Goal: Task Accomplishment & Management: Use online tool/utility

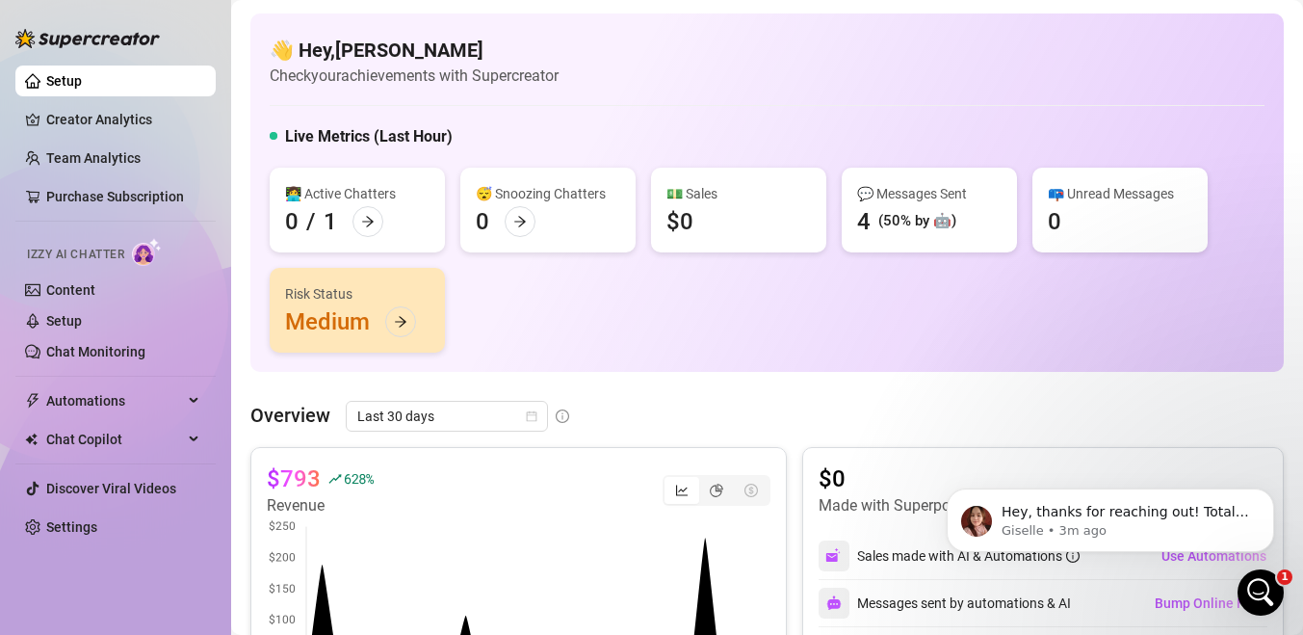
click at [1260, 607] on div "Open Intercom Messenger" at bounding box center [1261, 593] width 64 height 64
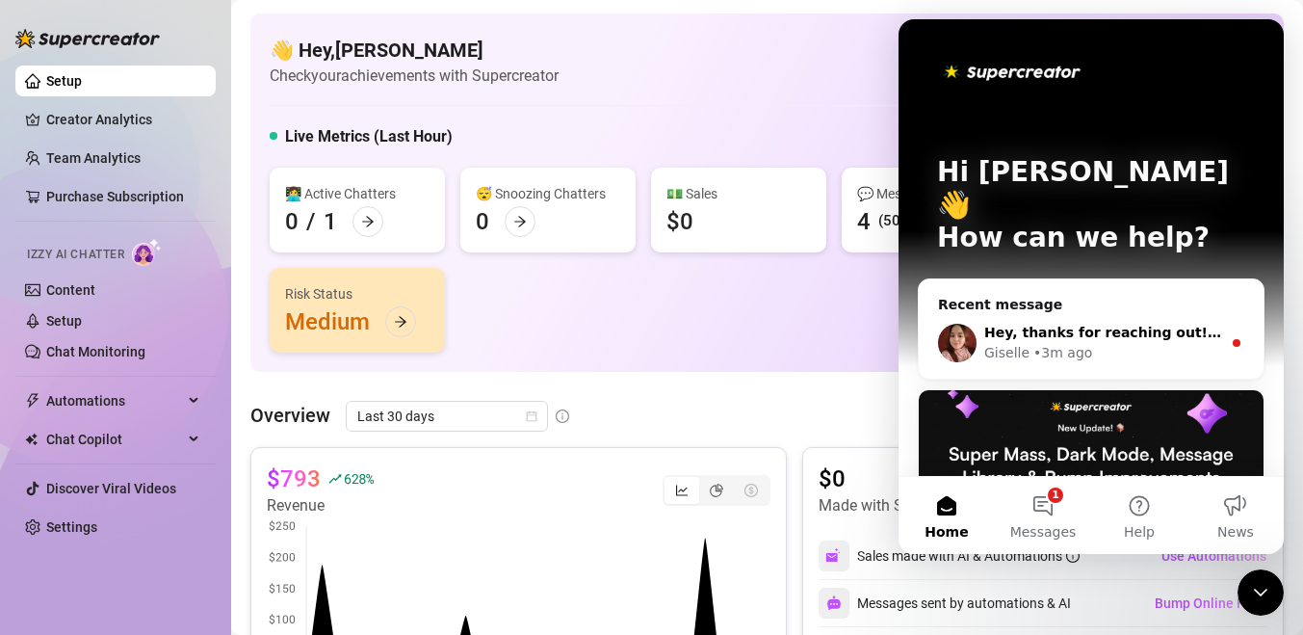
click at [1182, 343] on div "Giselle • 3m ago" at bounding box center [1102, 353] width 237 height 20
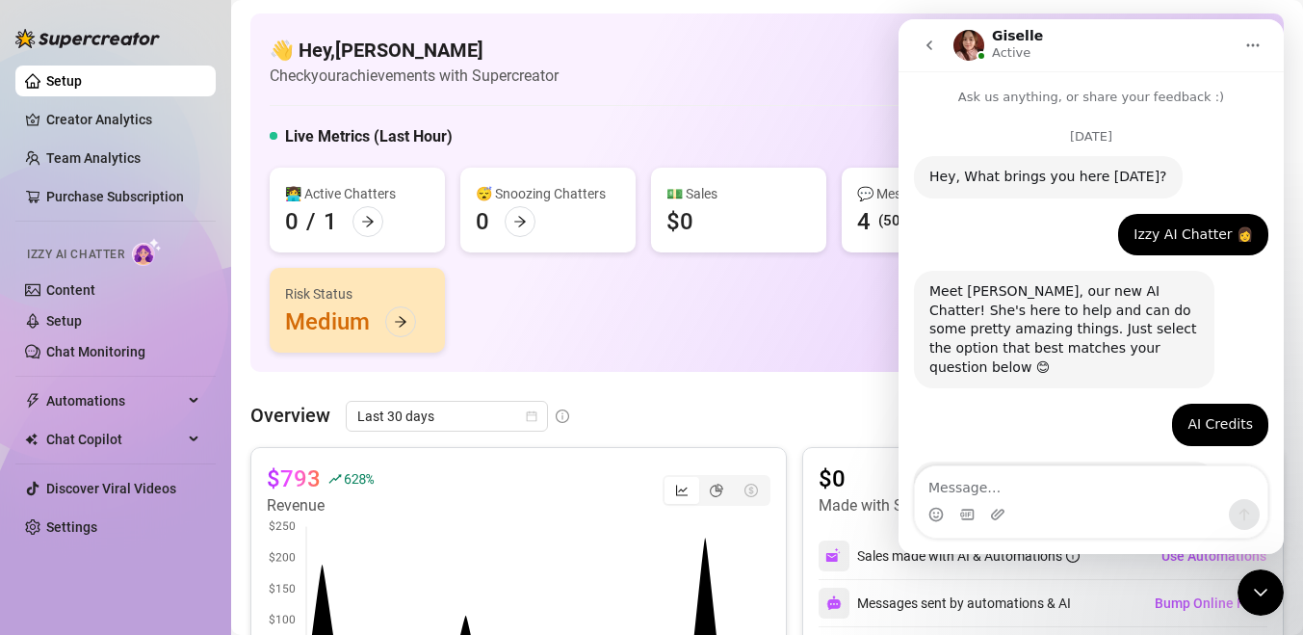
scroll to position [815, 0]
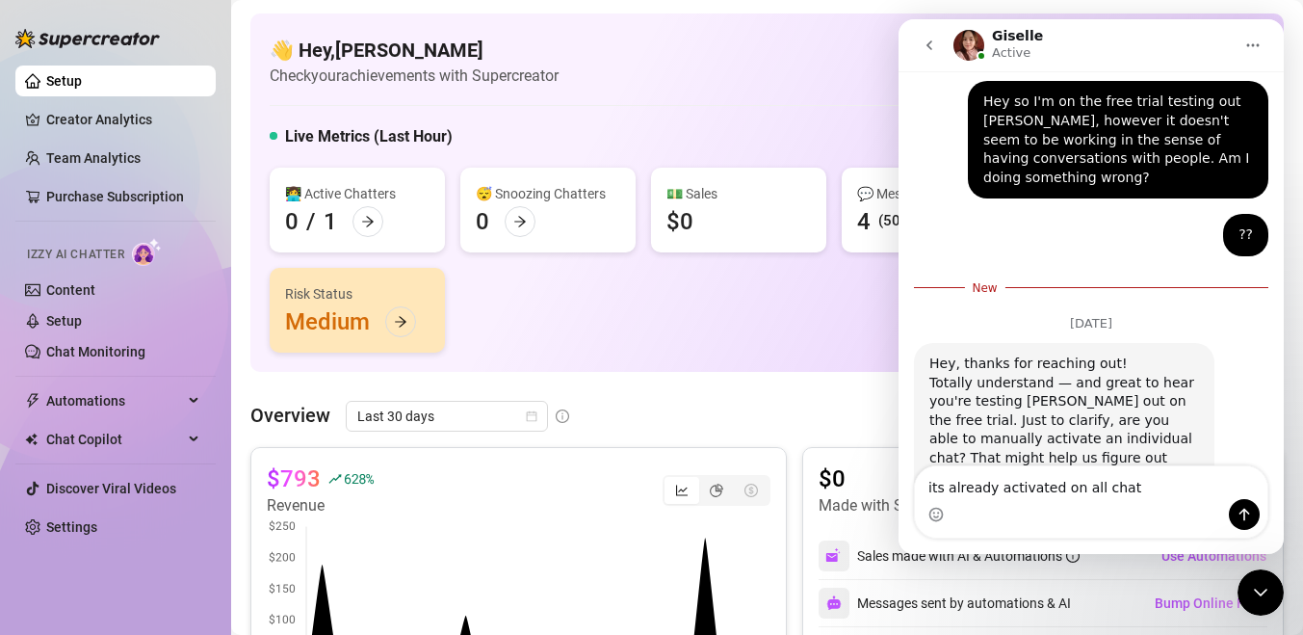
type textarea "its already activated on all chats"
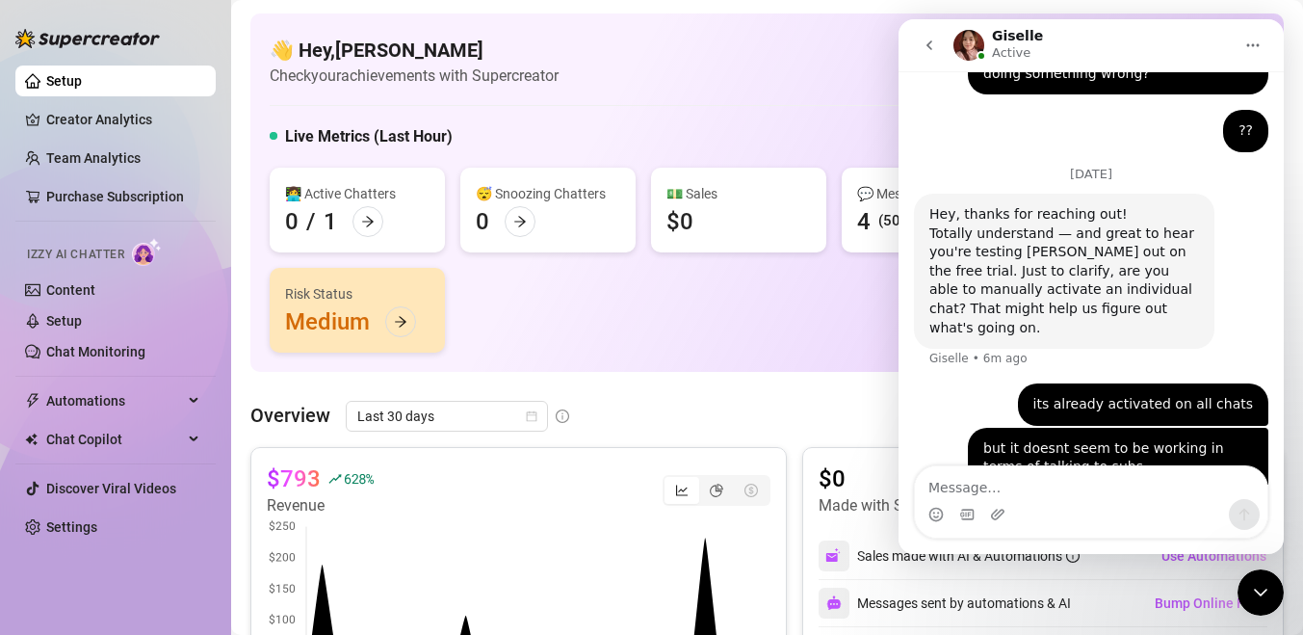
scroll to position [933, 0]
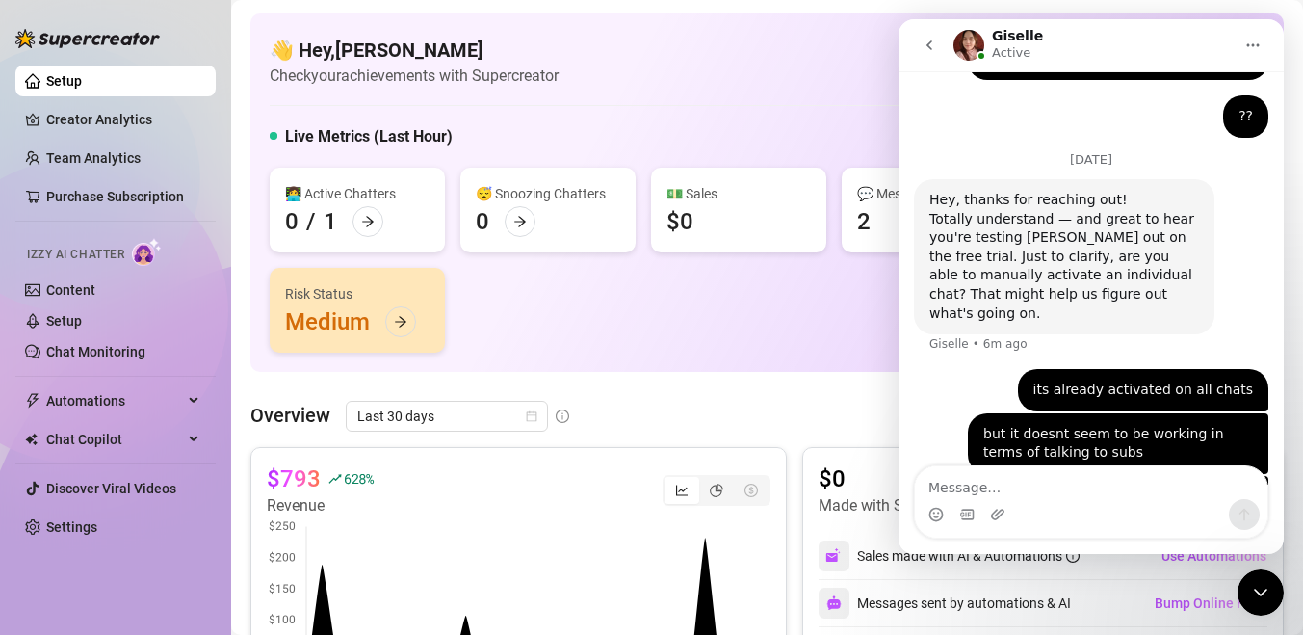
click at [1272, 600] on div "Close Intercom Messenger" at bounding box center [1261, 592] width 46 height 46
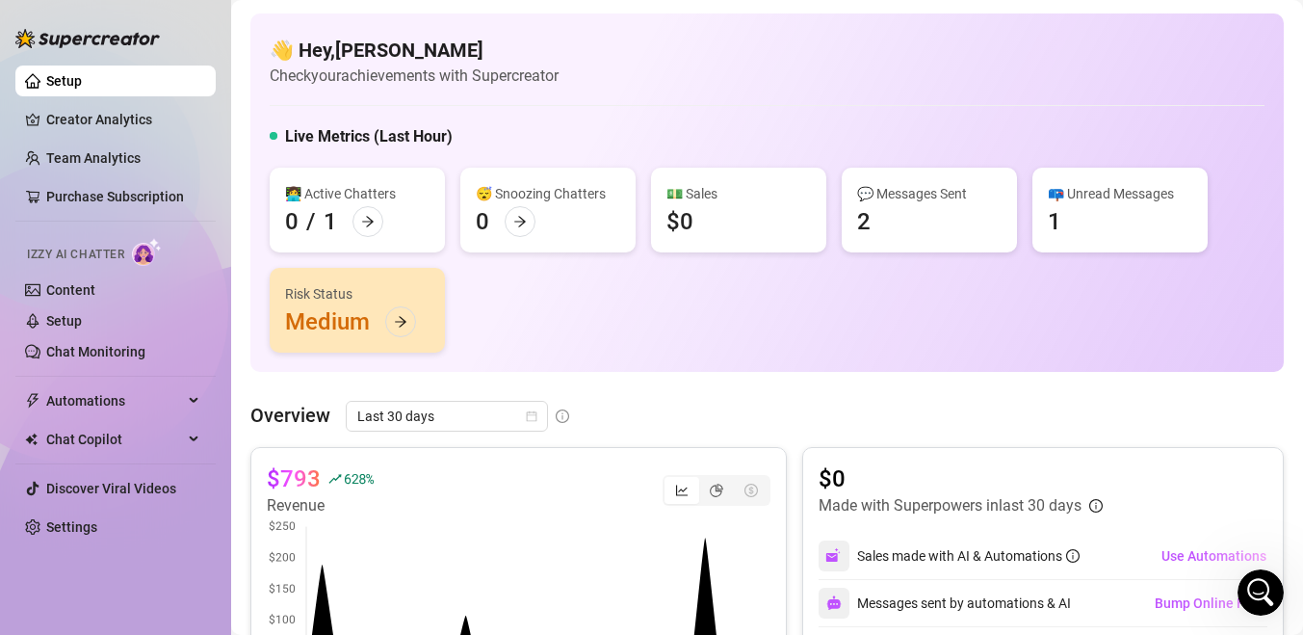
click at [875, 220] on div "💬 Messages Sent 2" at bounding box center [929, 210] width 175 height 85
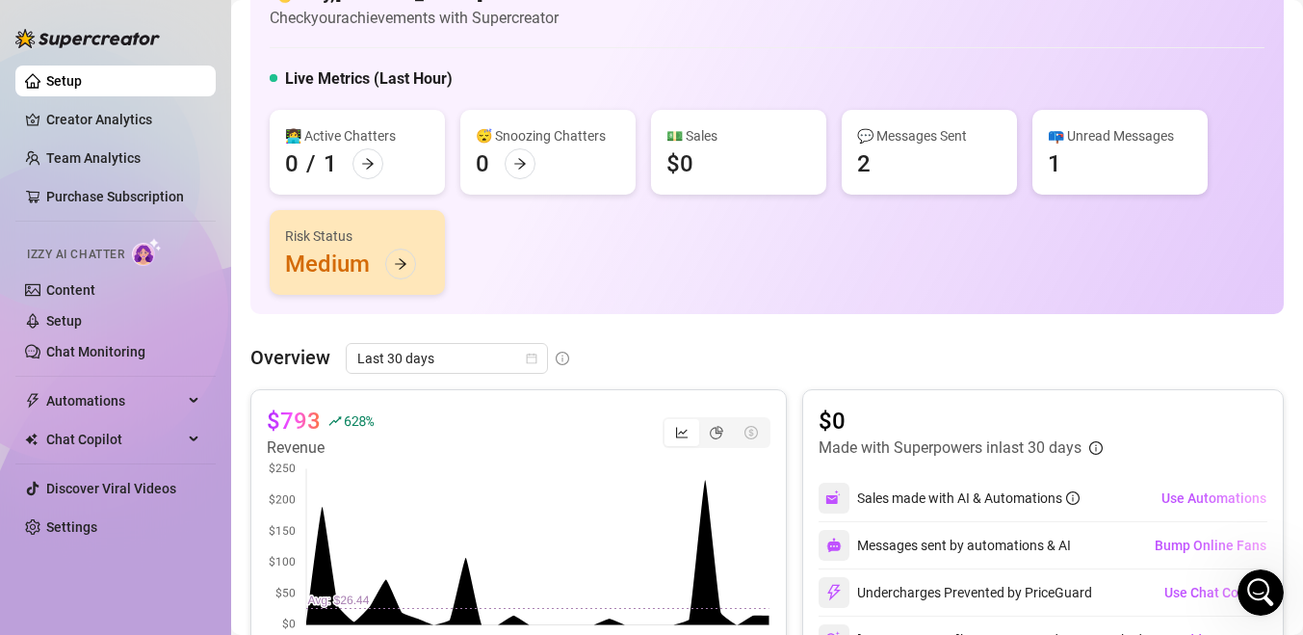
scroll to position [53, 0]
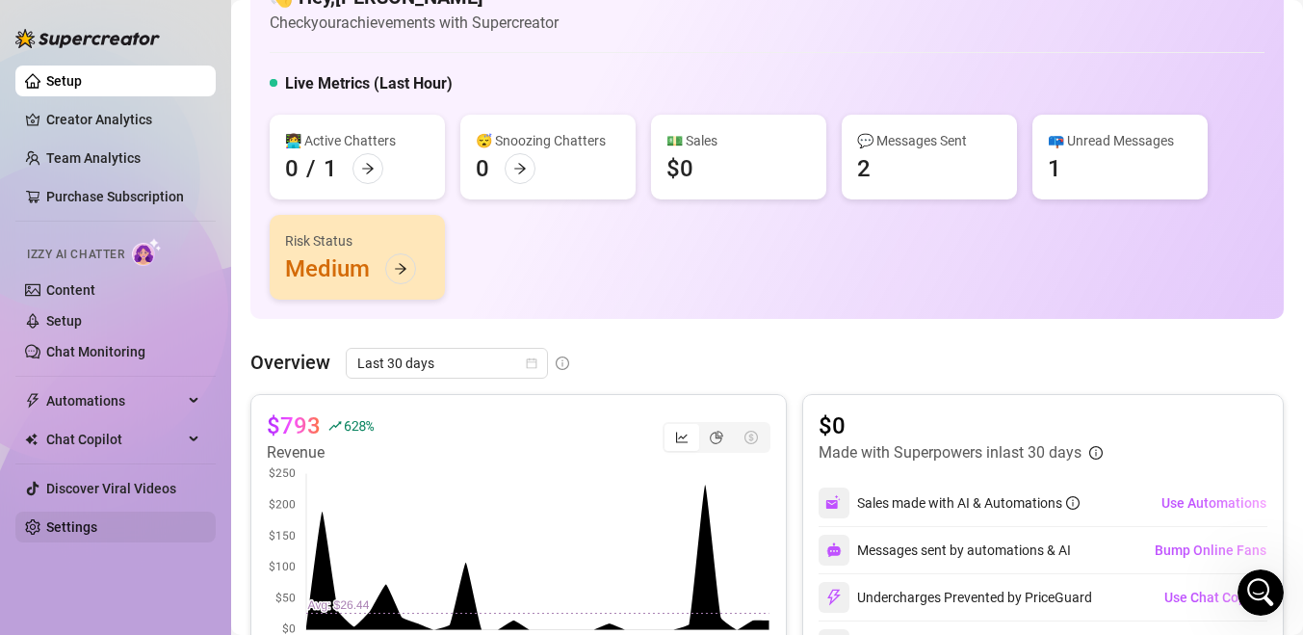
click at [97, 529] on link "Settings" at bounding box center [71, 526] width 51 height 15
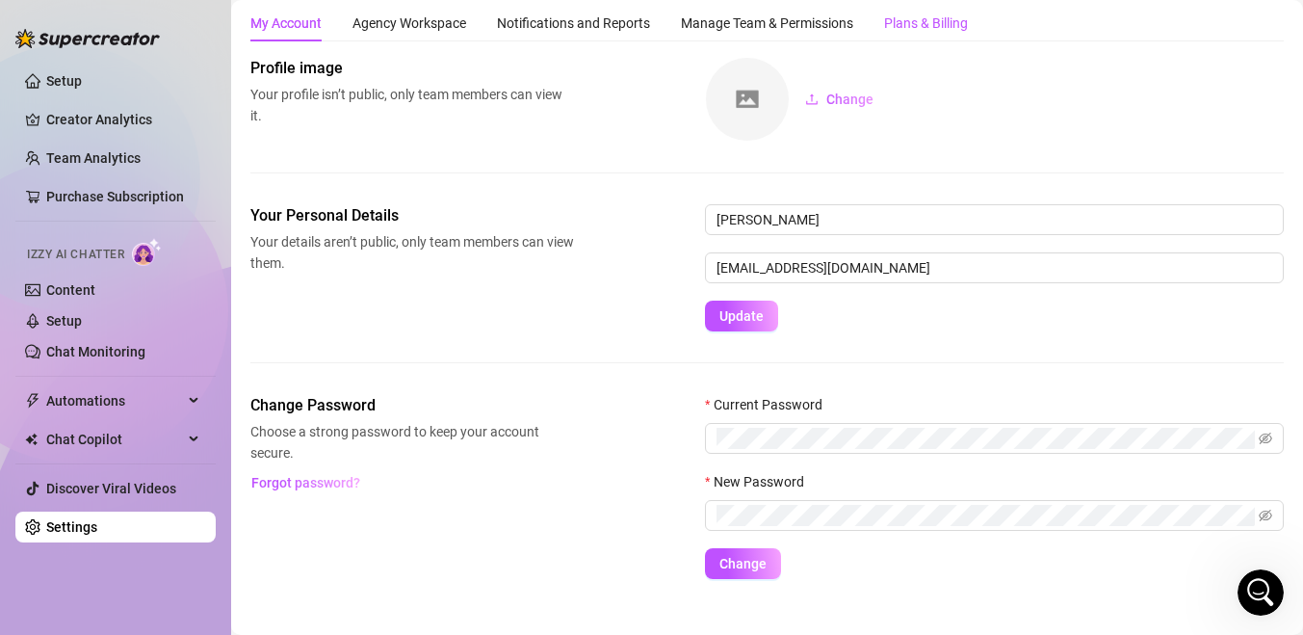
click at [918, 27] on div "Plans & Billing" at bounding box center [926, 23] width 84 height 21
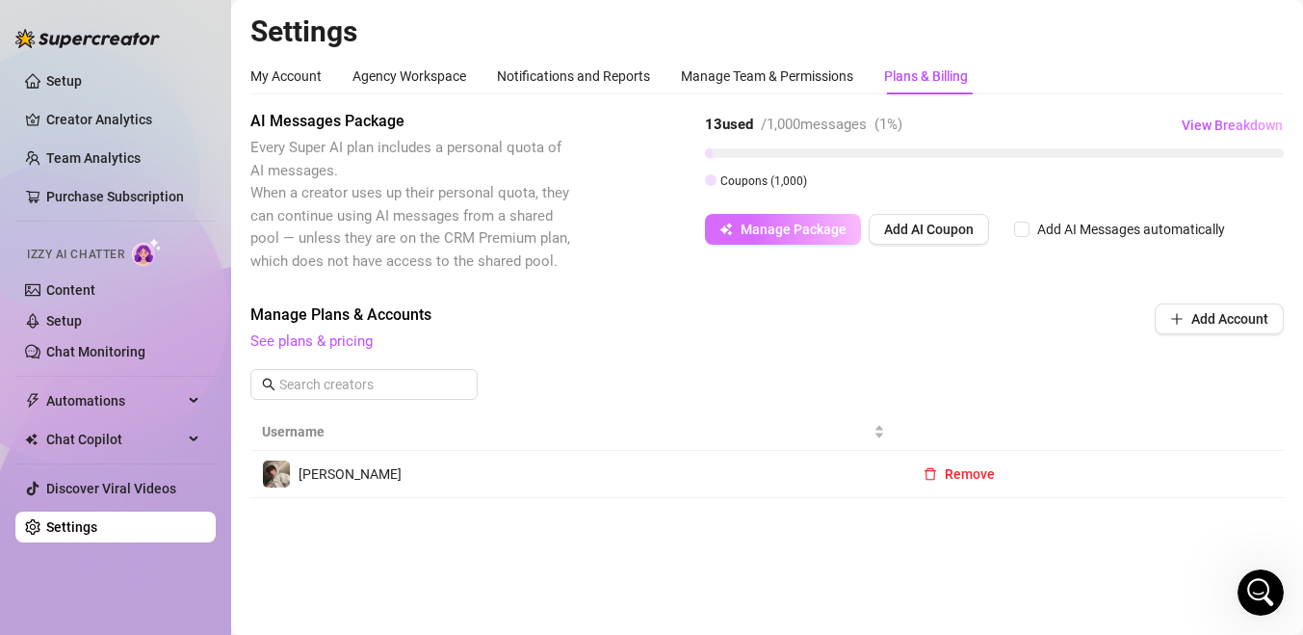
click at [841, 229] on span "Manage Package" at bounding box center [794, 229] width 106 height 15
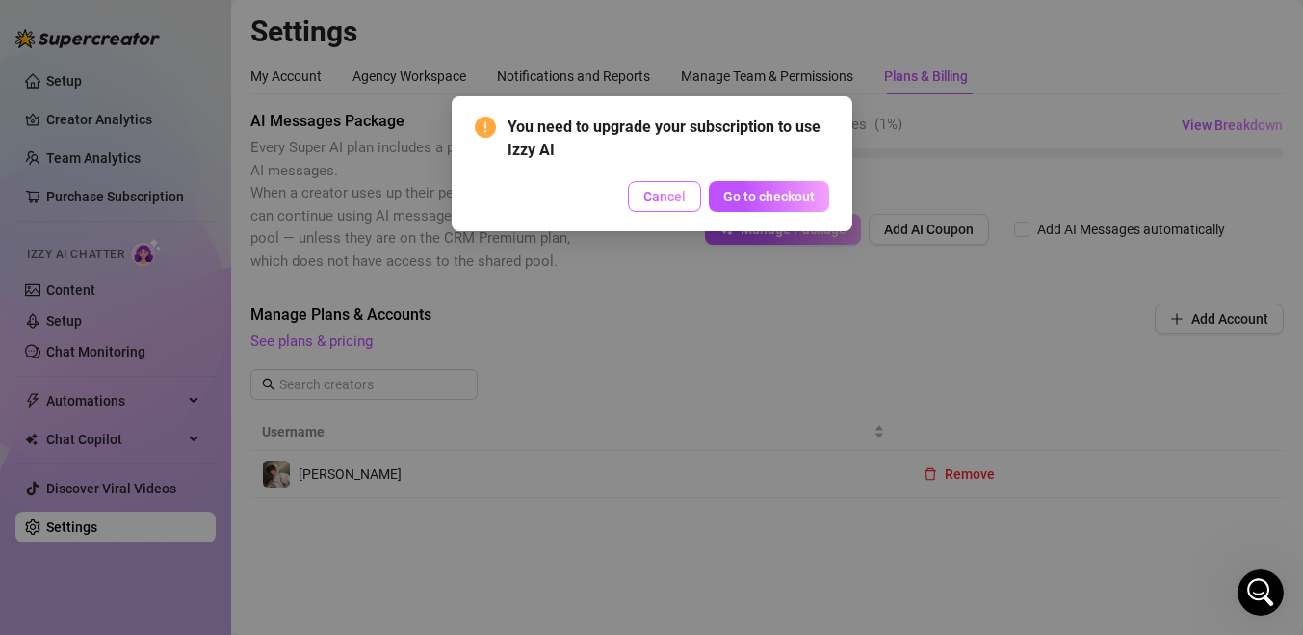
click at [674, 204] on button "Cancel" at bounding box center [664, 196] width 73 height 31
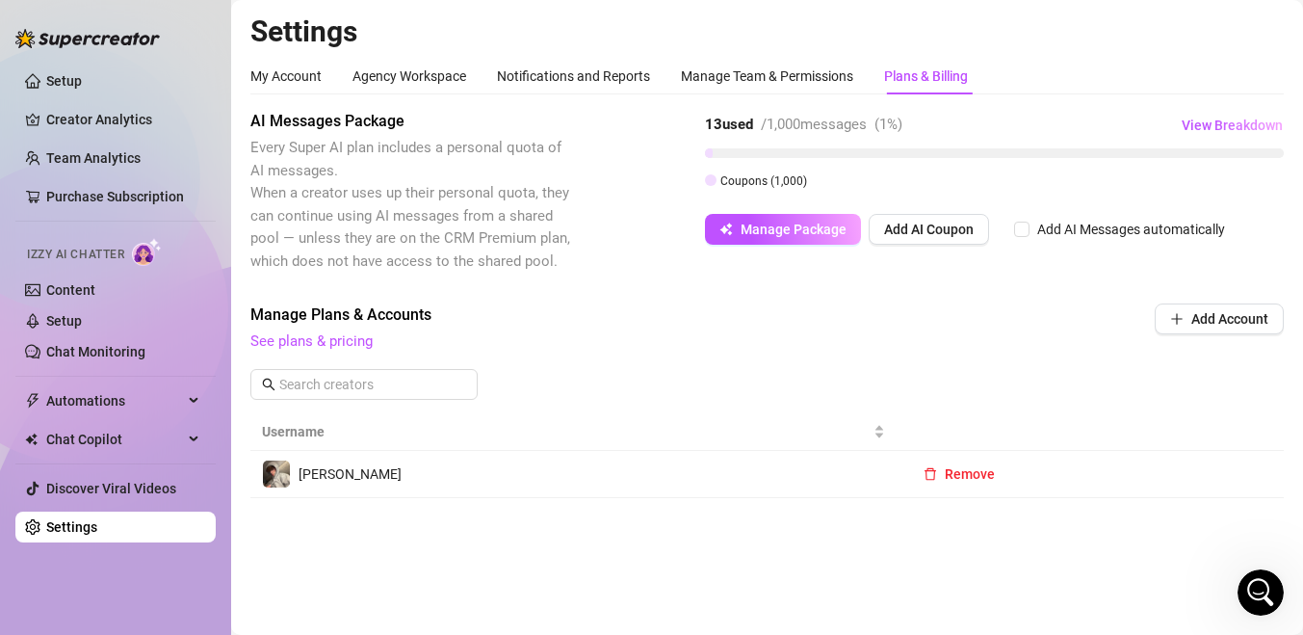
click at [1260, 608] on div "Open Intercom Messenger" at bounding box center [1261, 593] width 64 height 64
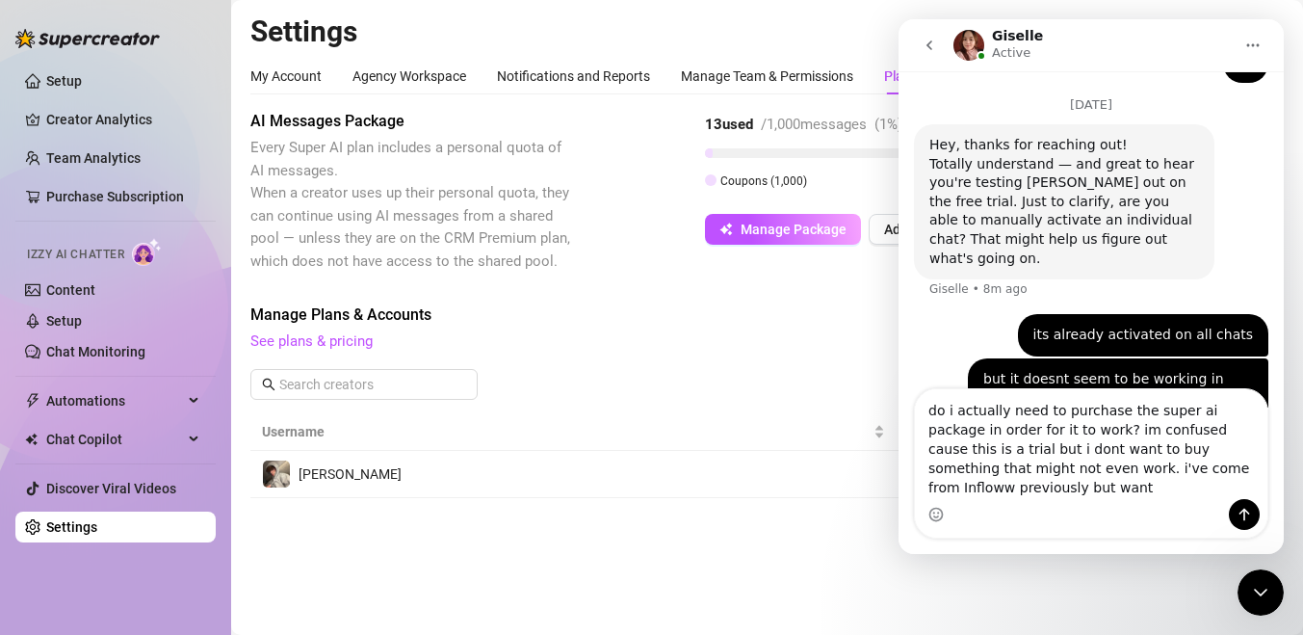
scroll to position [1010, 0]
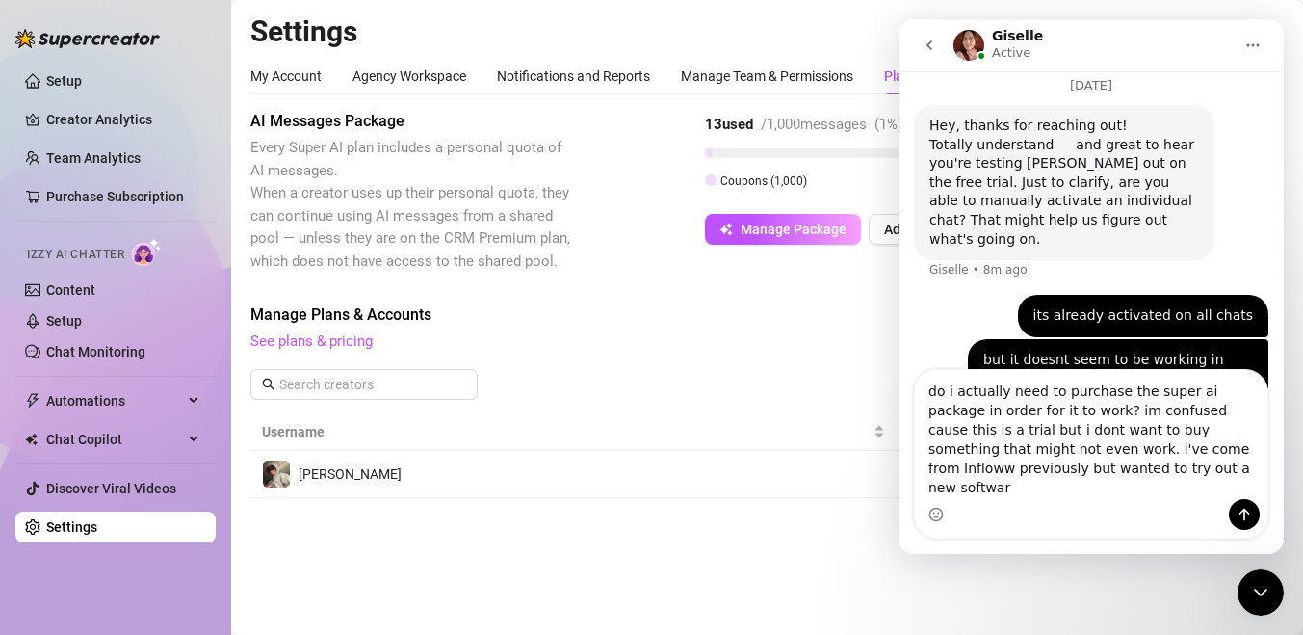
type textarea "do i actually need to purchase the super ai package in order for it to work? im…"
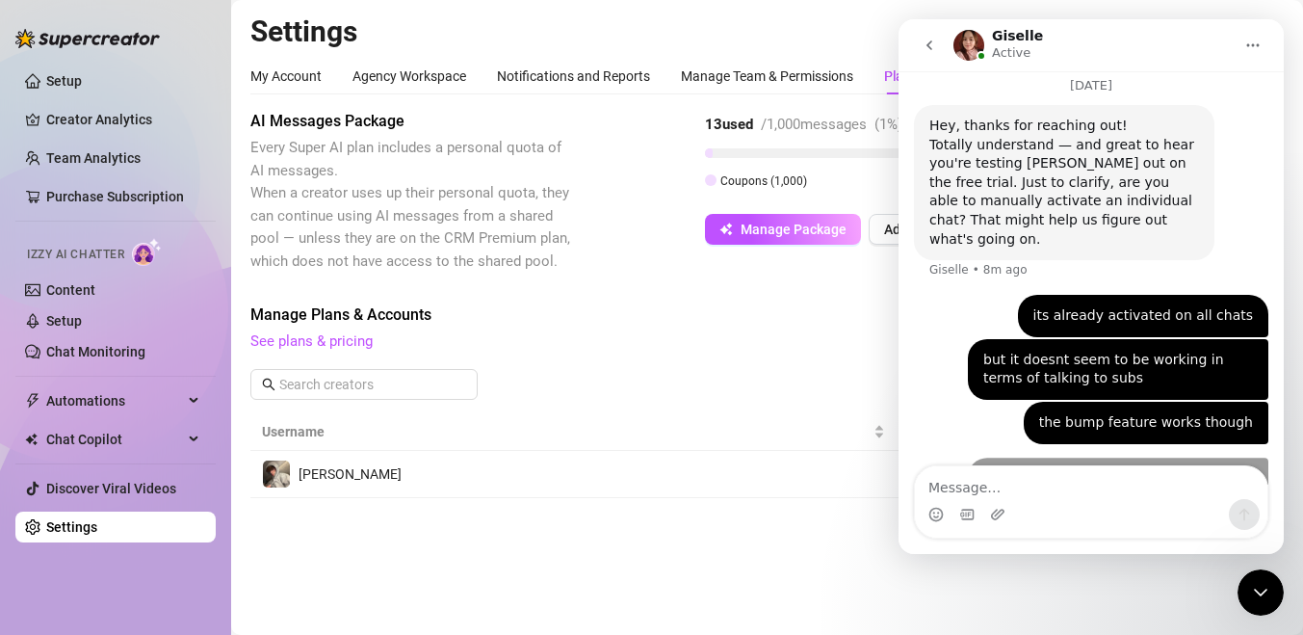
scroll to position [1072, 0]
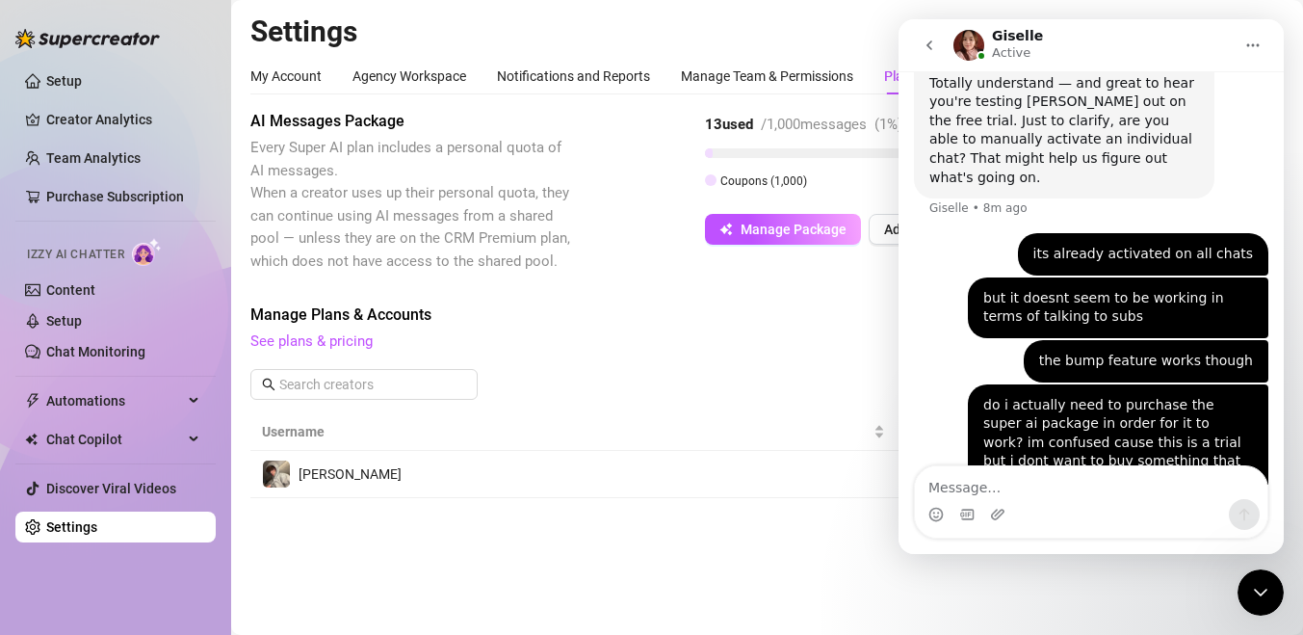
click at [1261, 586] on icon "Close Intercom Messenger" at bounding box center [1260, 592] width 23 height 23
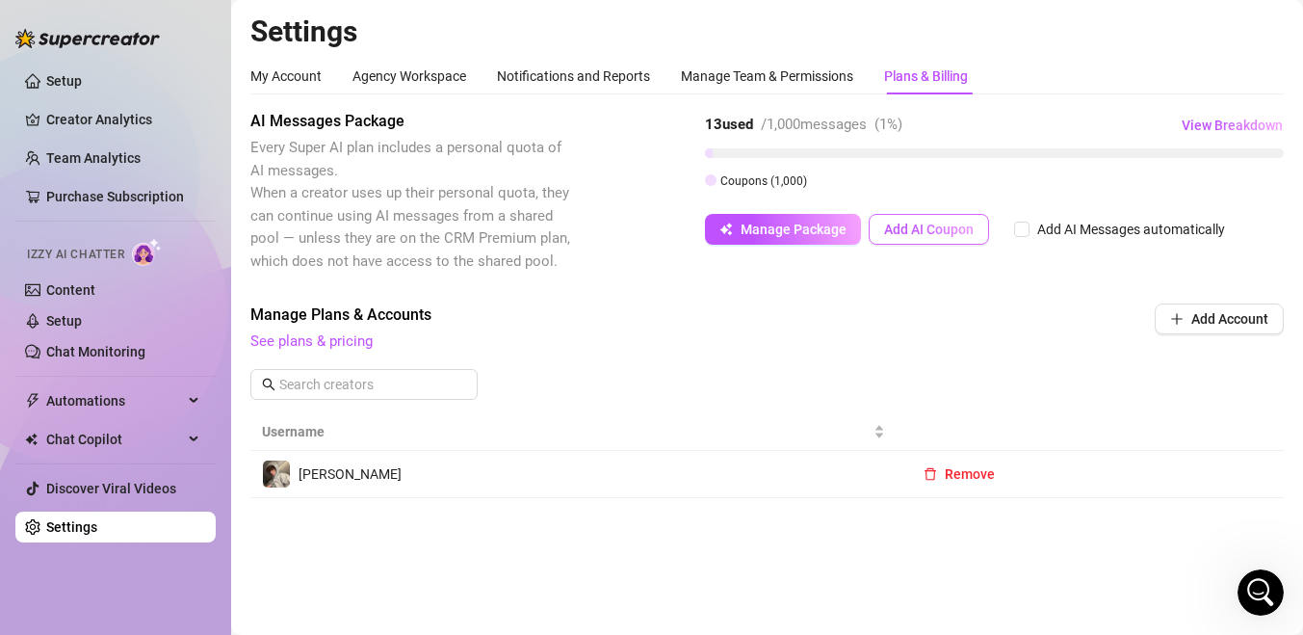
click at [912, 237] on button "Add AI Coupon" at bounding box center [929, 229] width 120 height 31
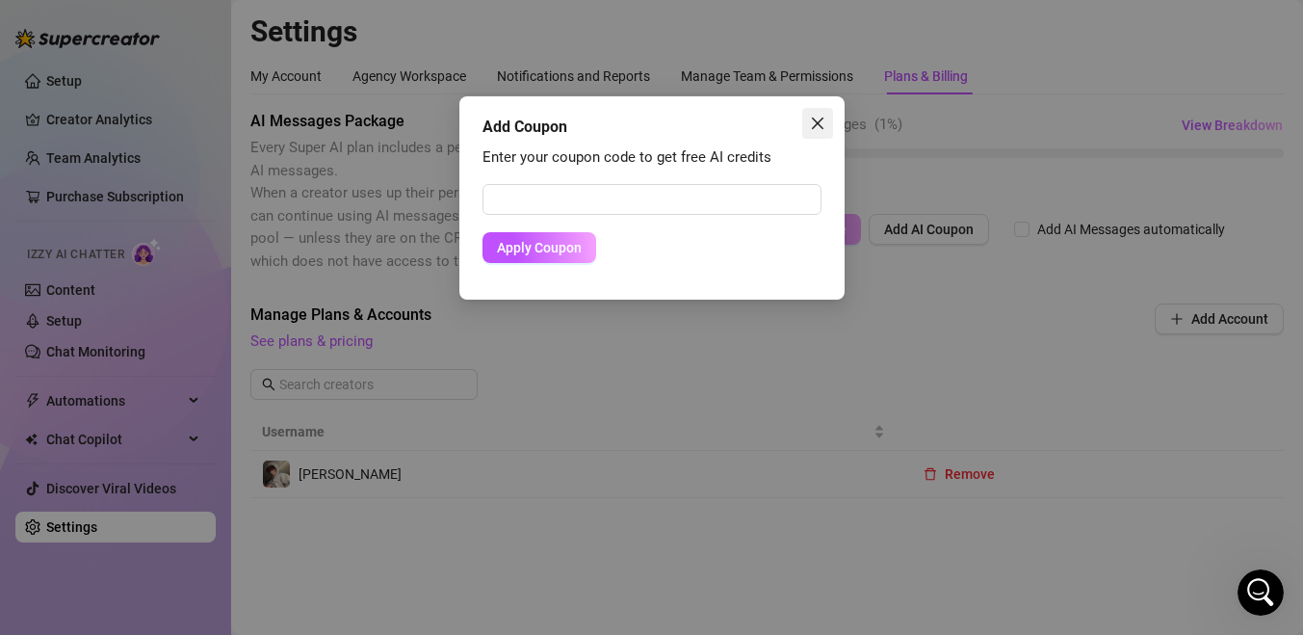
click at [823, 124] on icon "close" at bounding box center [817, 123] width 15 height 15
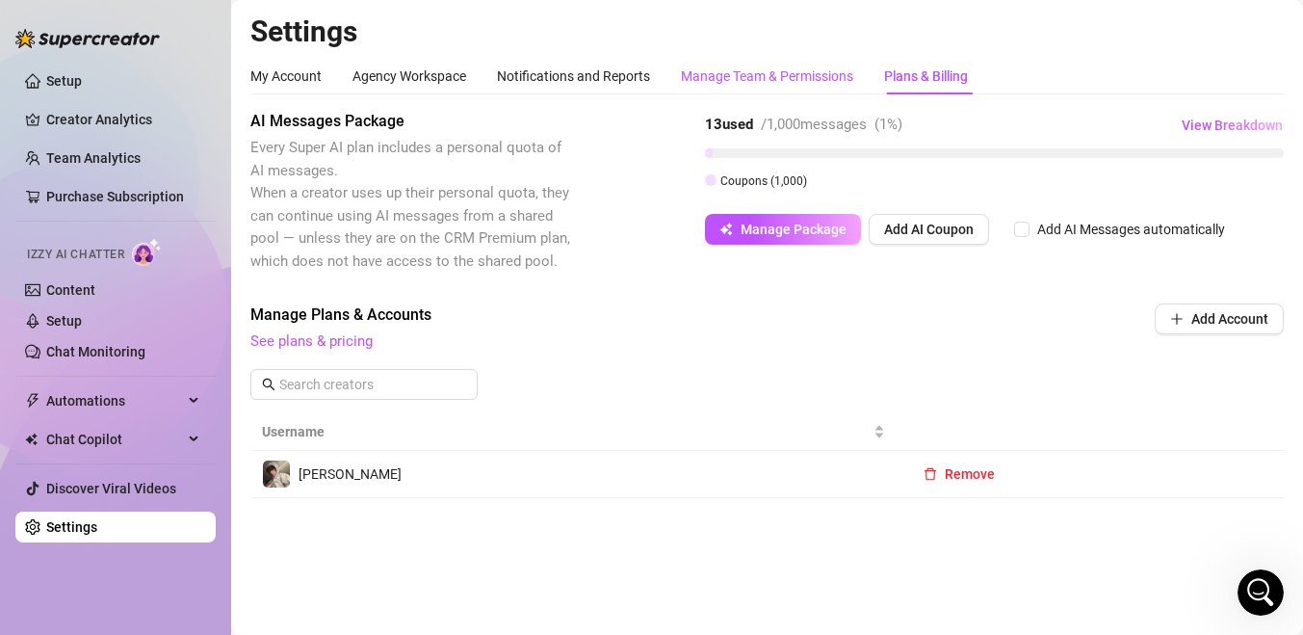
click at [764, 66] on div "Manage Team & Permissions" at bounding box center [767, 75] width 172 height 21
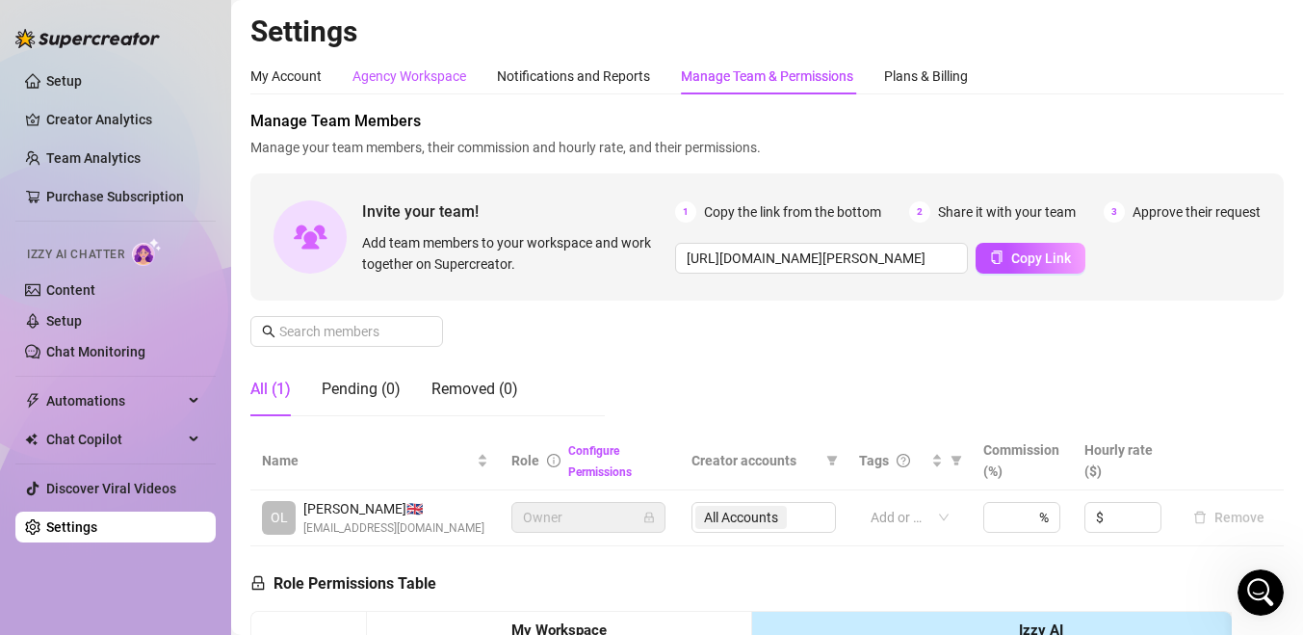
click at [385, 81] on div "Agency Workspace" at bounding box center [410, 75] width 114 height 21
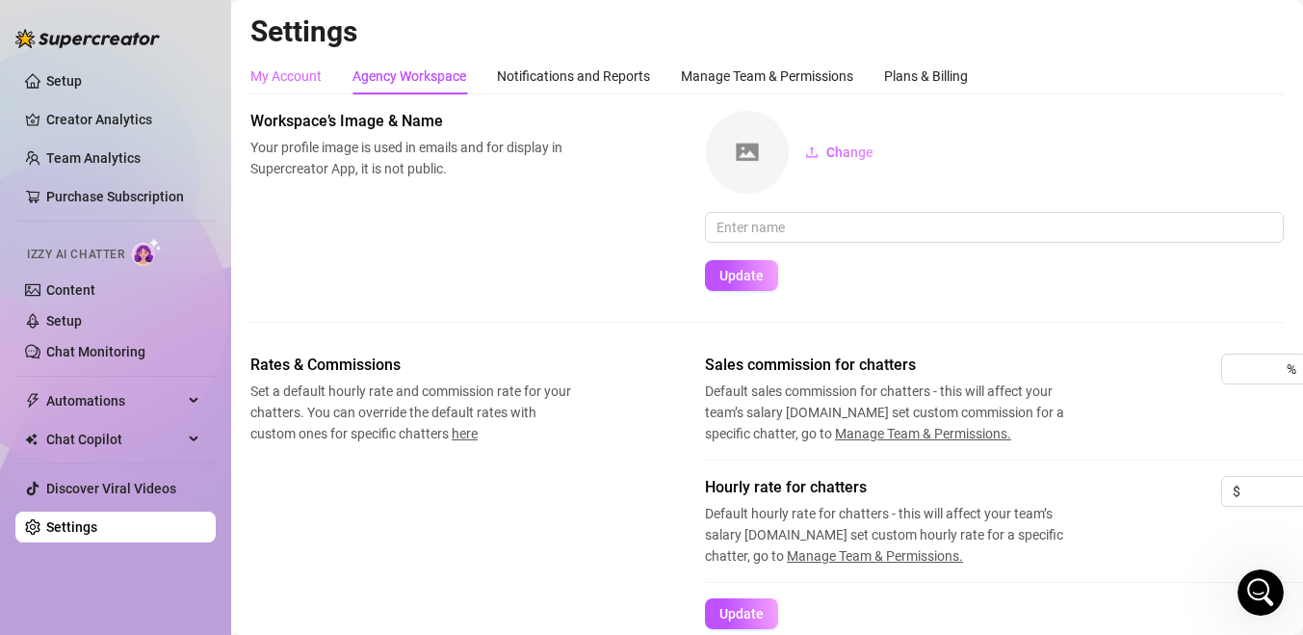
click at [301, 64] on div "My Account" at bounding box center [285, 76] width 71 height 37
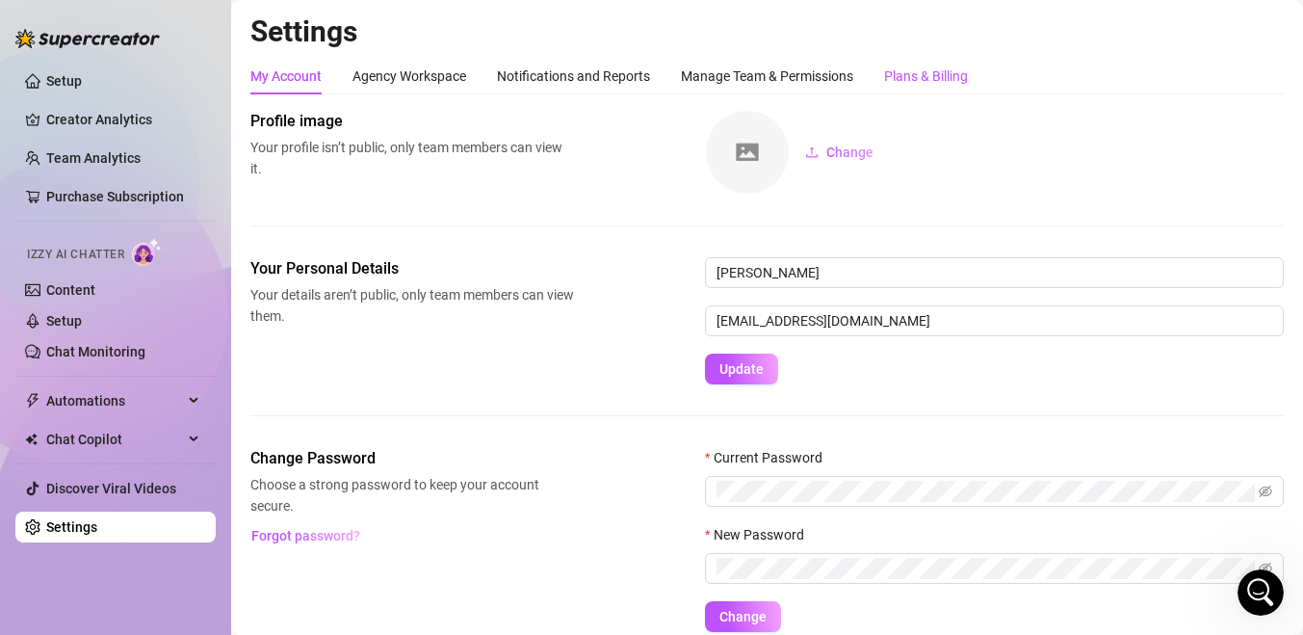
click at [895, 80] on div "Plans & Billing" at bounding box center [926, 75] width 84 height 21
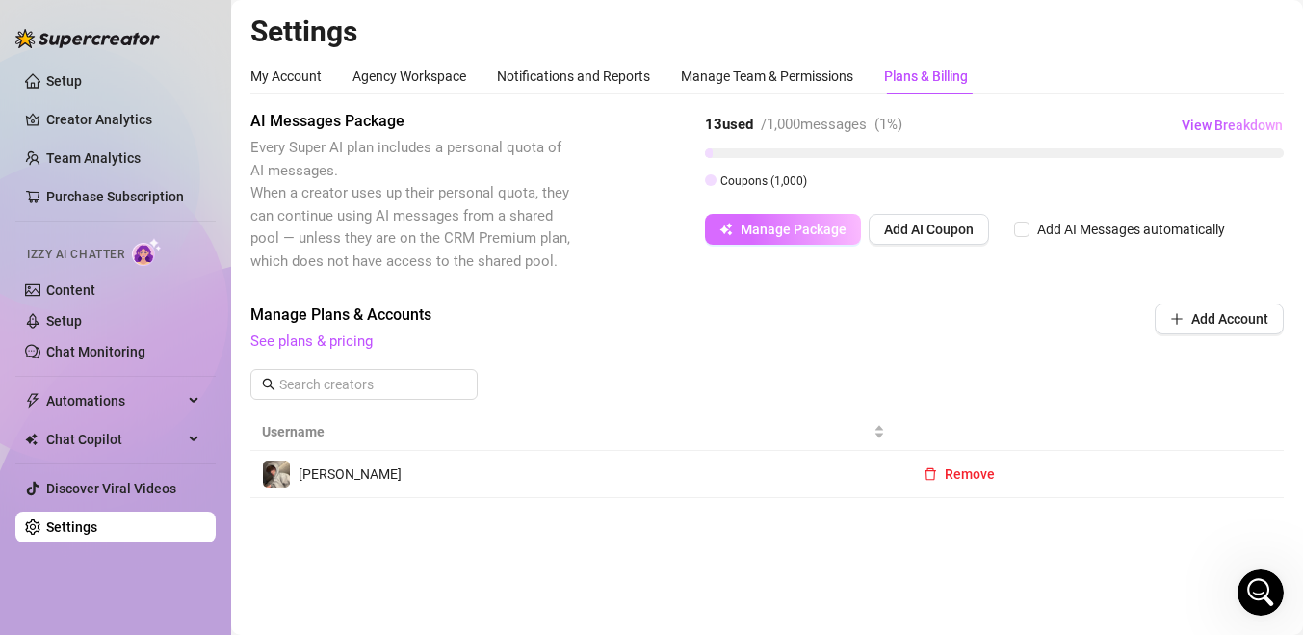
click at [786, 223] on span "Manage Package" at bounding box center [794, 229] width 106 height 15
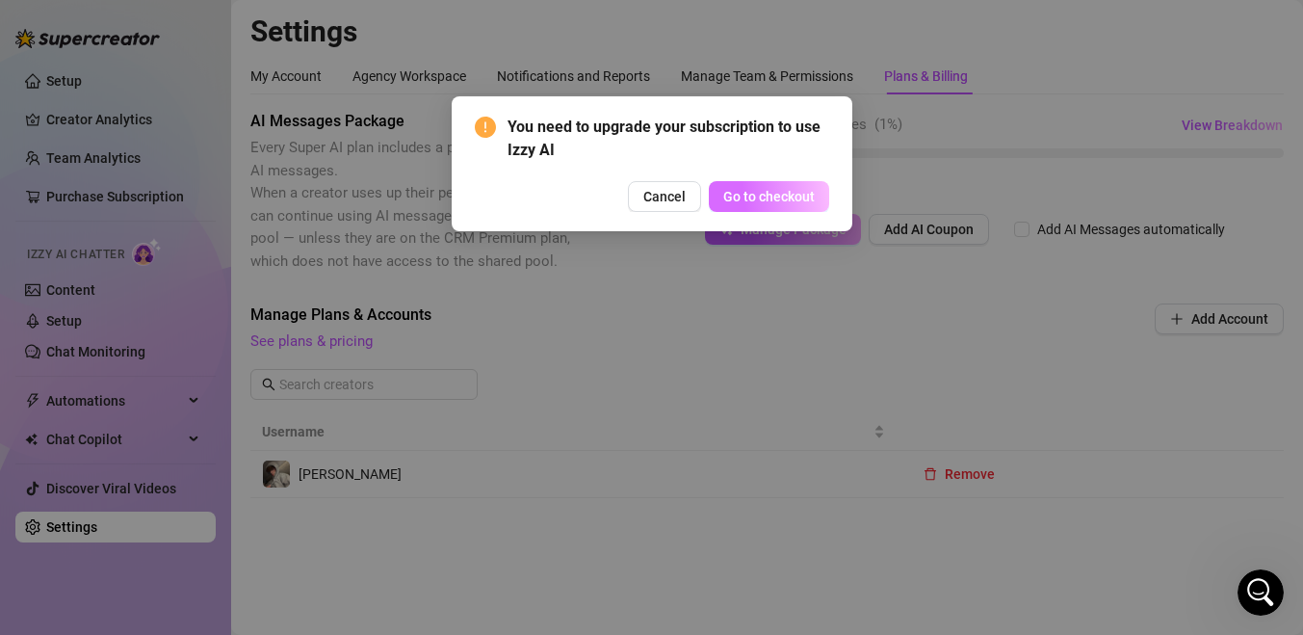
click at [788, 190] on span "Go to checkout" at bounding box center [769, 196] width 92 height 15
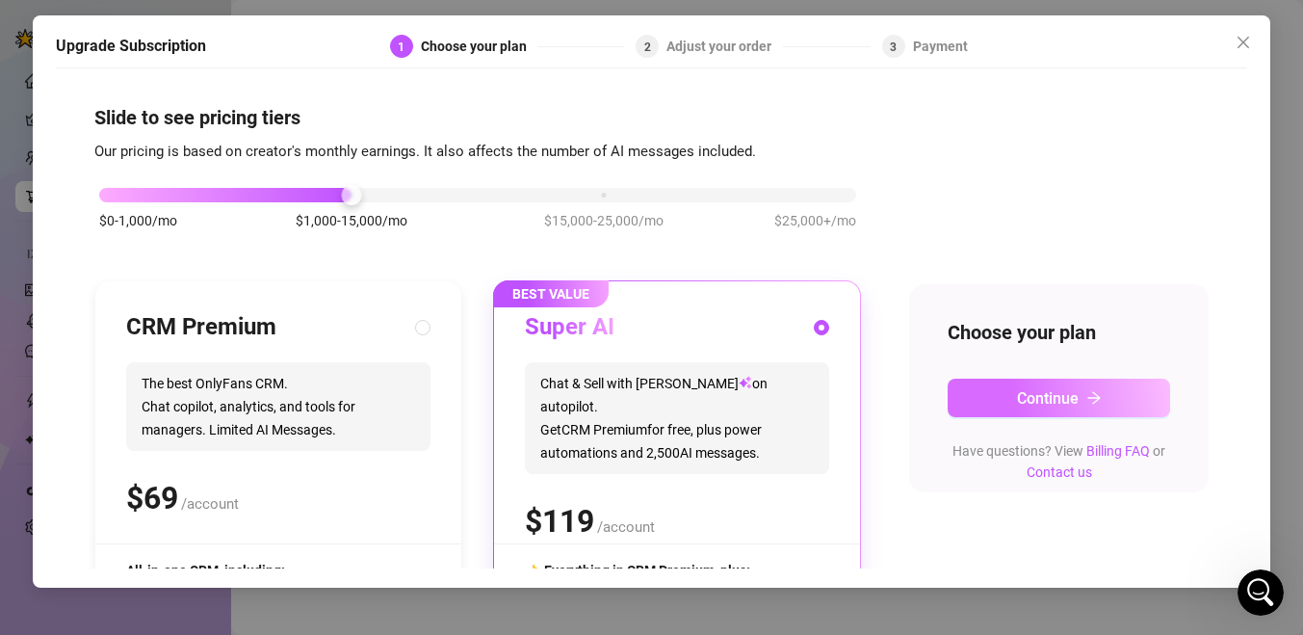
click at [1070, 390] on span "Continue" at bounding box center [1048, 398] width 62 height 18
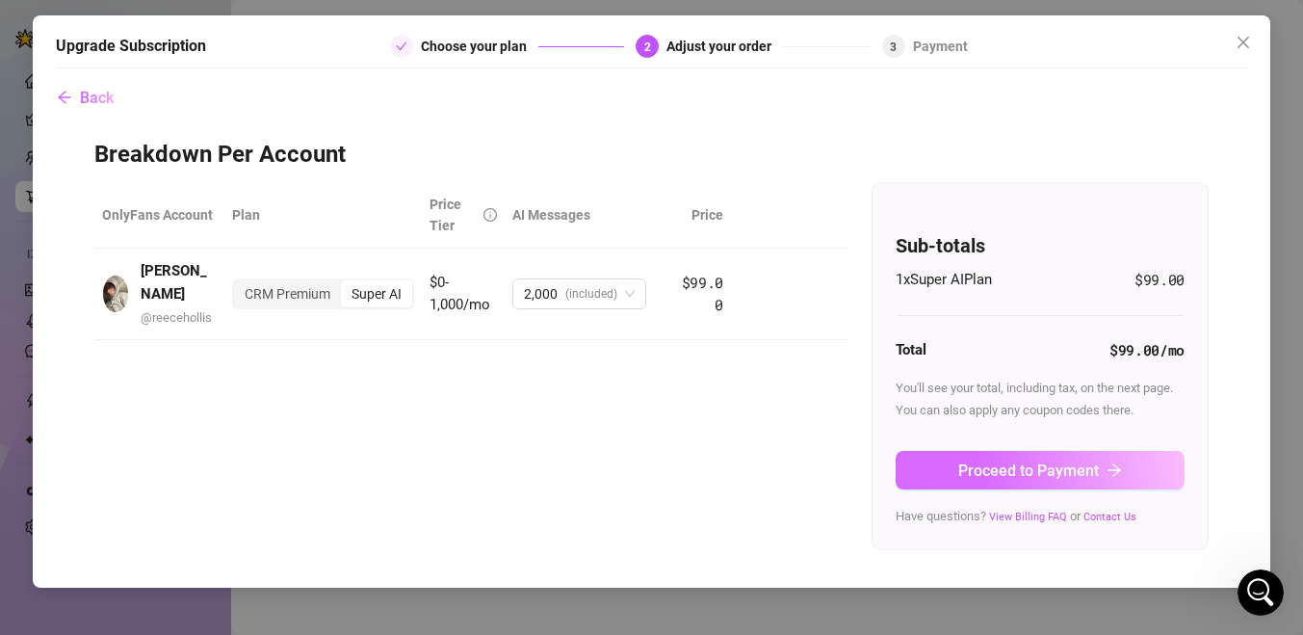
click at [1066, 458] on button "Proceed to Payment" at bounding box center [1040, 470] width 289 height 39
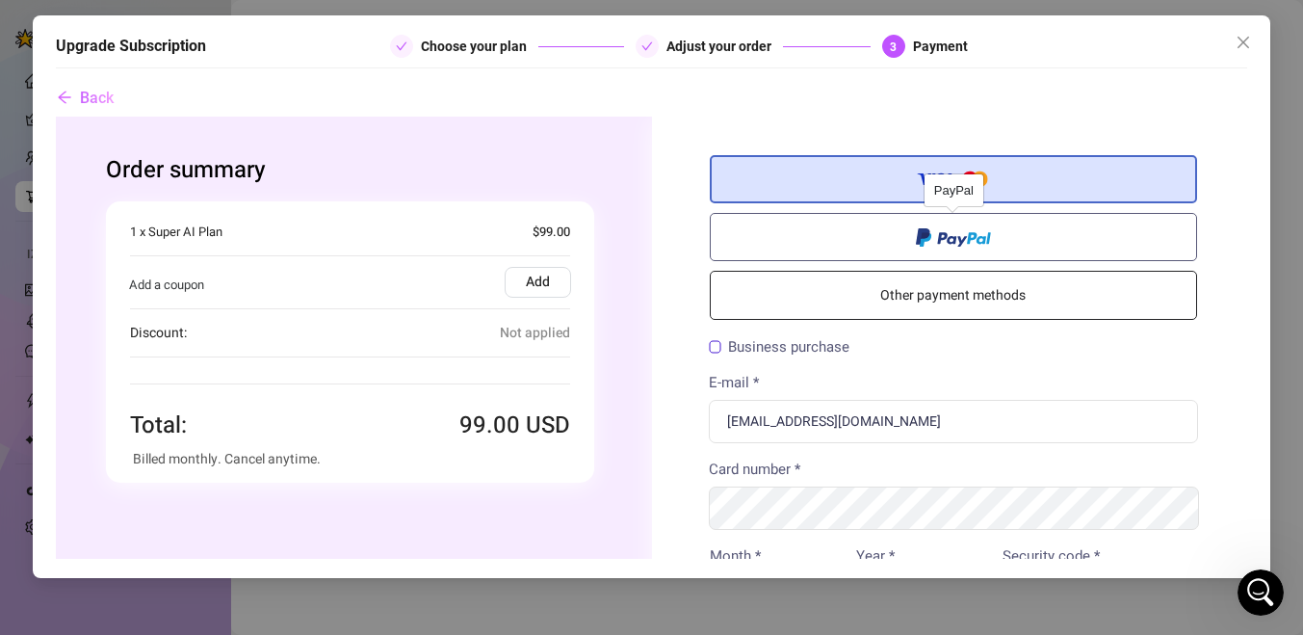
click at [984, 234] on span at bounding box center [952, 235] width 75 height 22
click at [55, 117] on input "radio" at bounding box center [55, 117] width 0 height 0
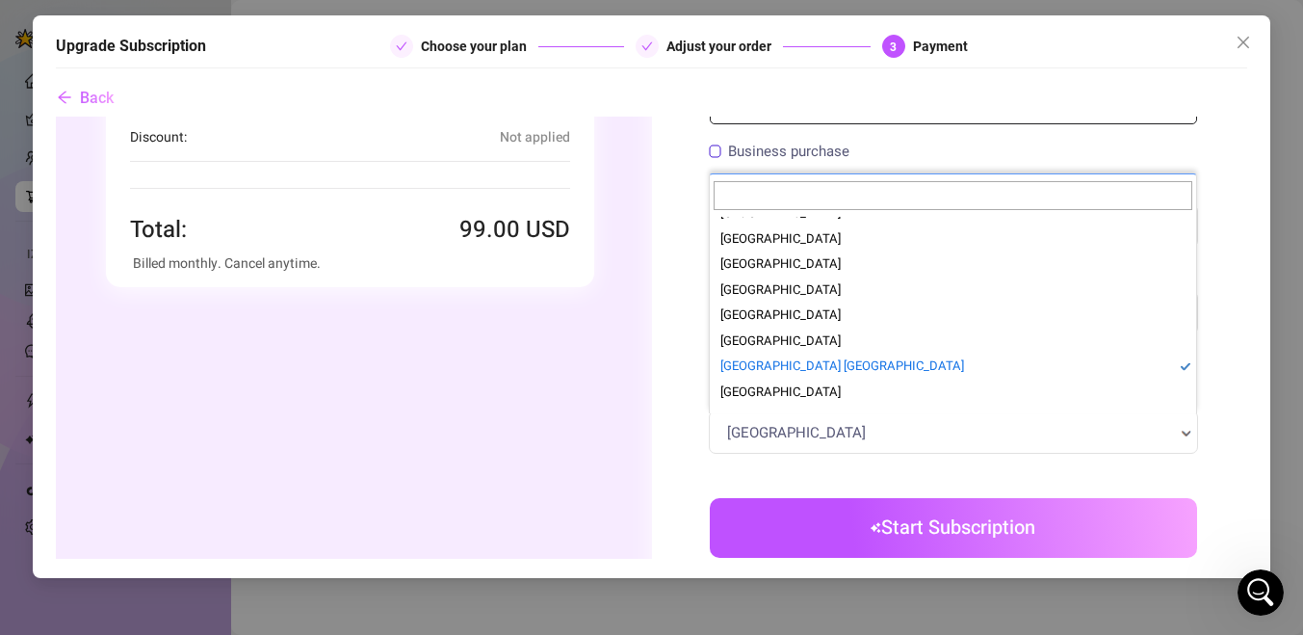
scroll to position [5558, 0]
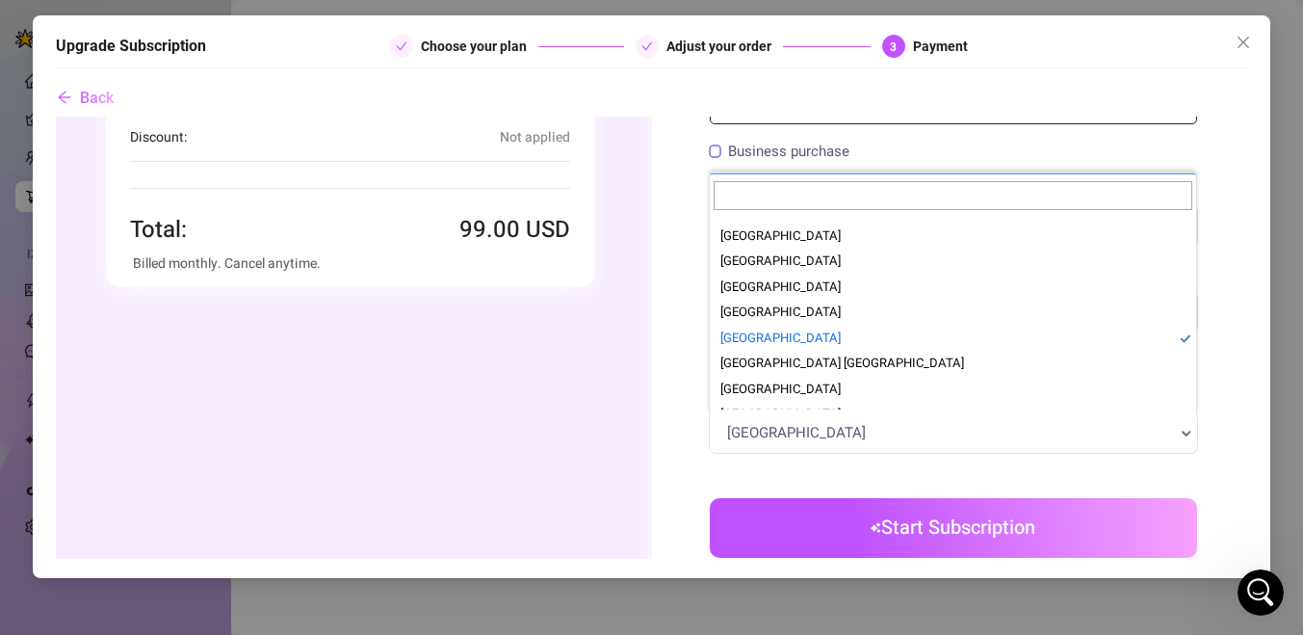
select select "GB"
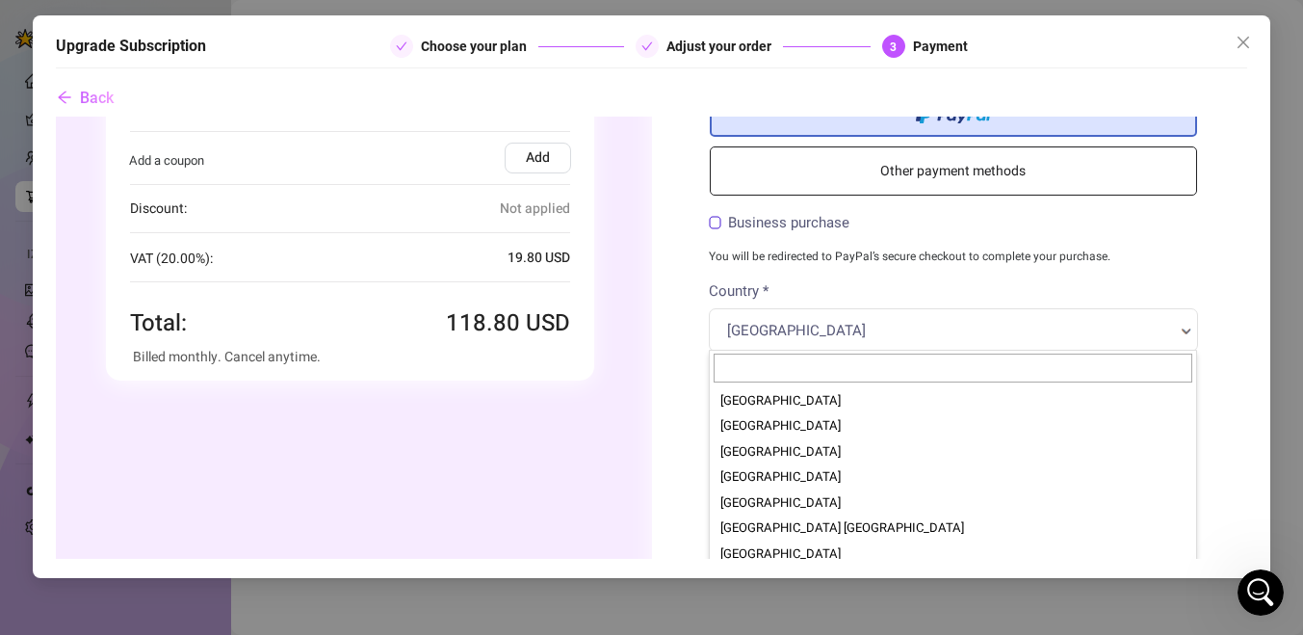
scroll to position [5566, 0]
select select "US"
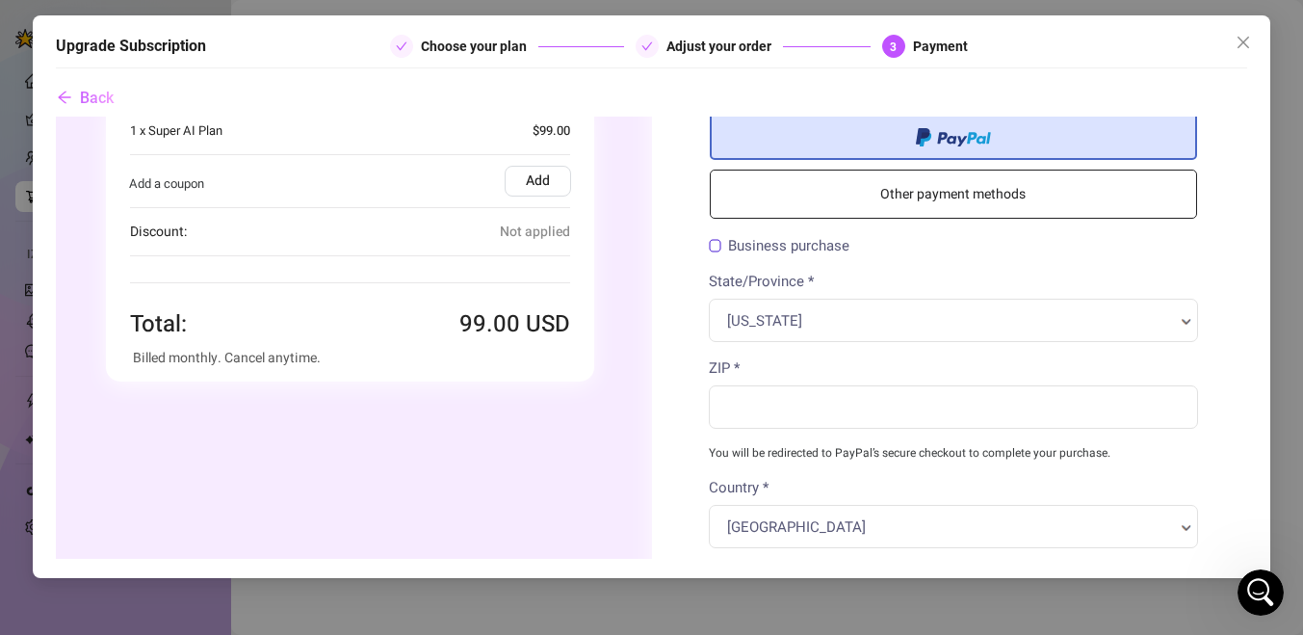
scroll to position [0, 0]
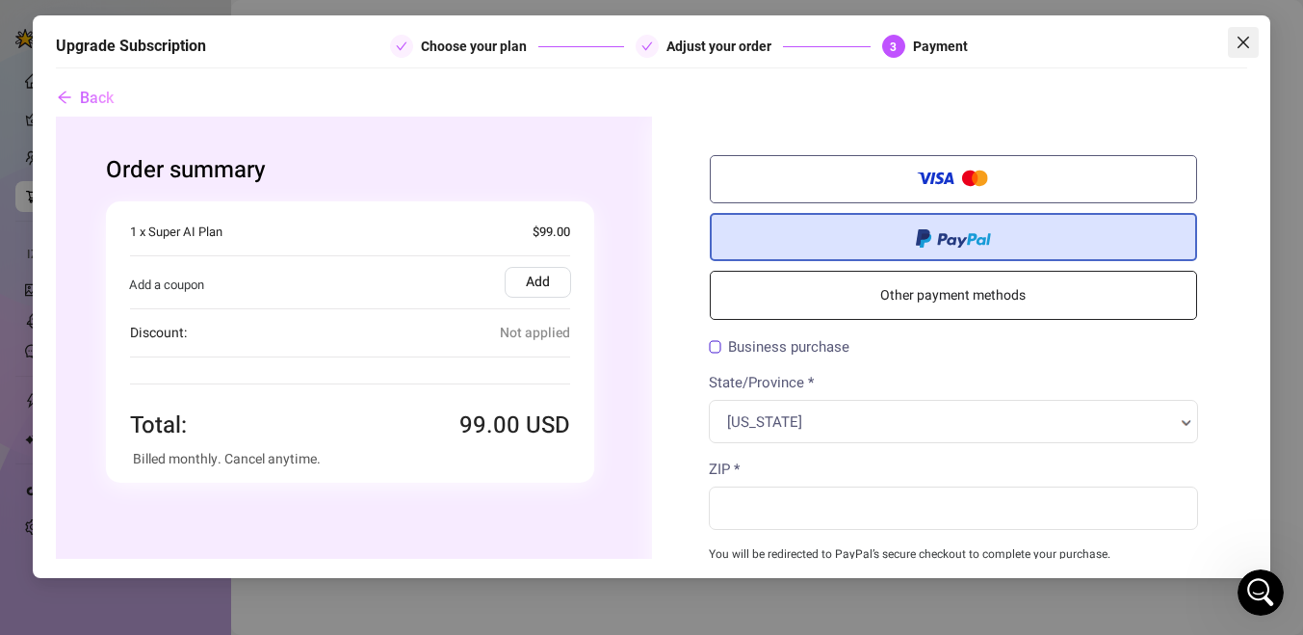
click at [1244, 35] on icon "close" at bounding box center [1243, 42] width 15 height 15
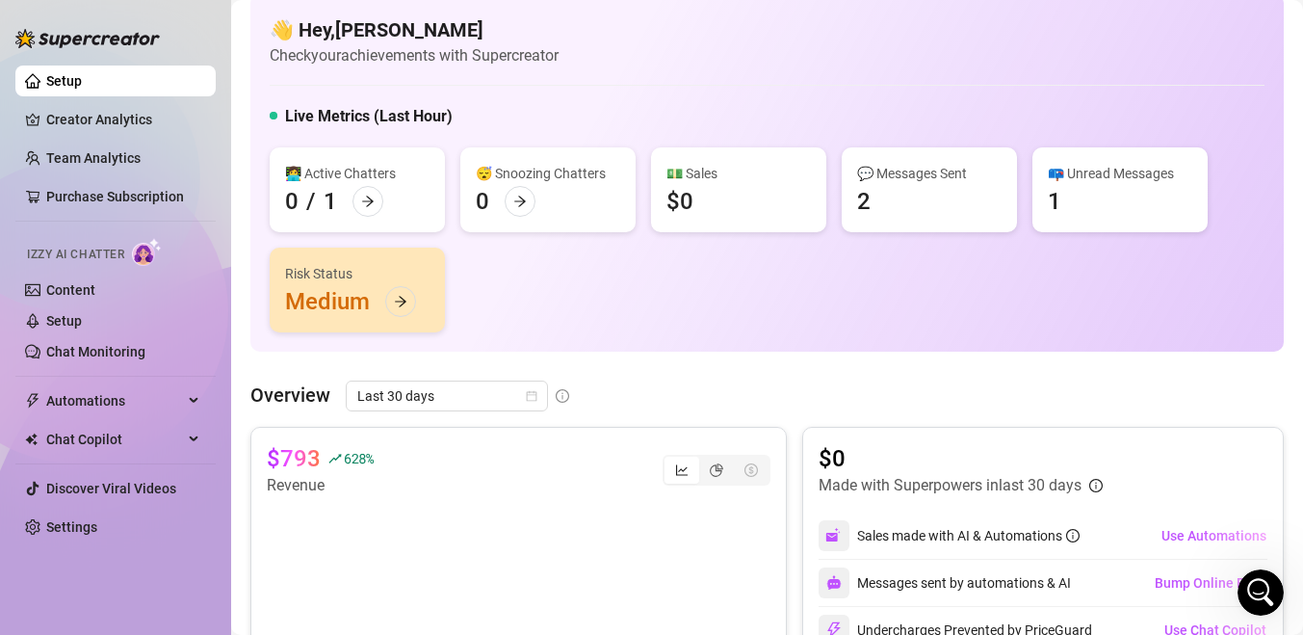
scroll to position [22, 0]
click at [1065, 196] on div "📪 Unread Messages 1" at bounding box center [1120, 187] width 175 height 85
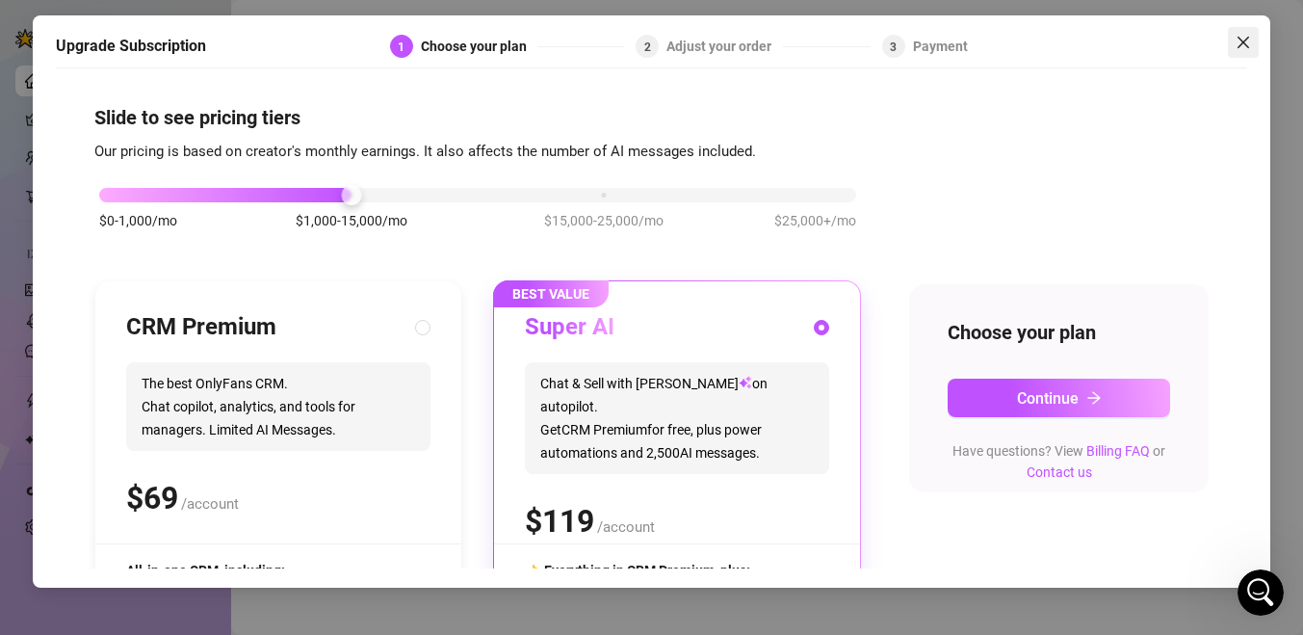
click at [1244, 45] on icon "close" at bounding box center [1243, 42] width 15 height 15
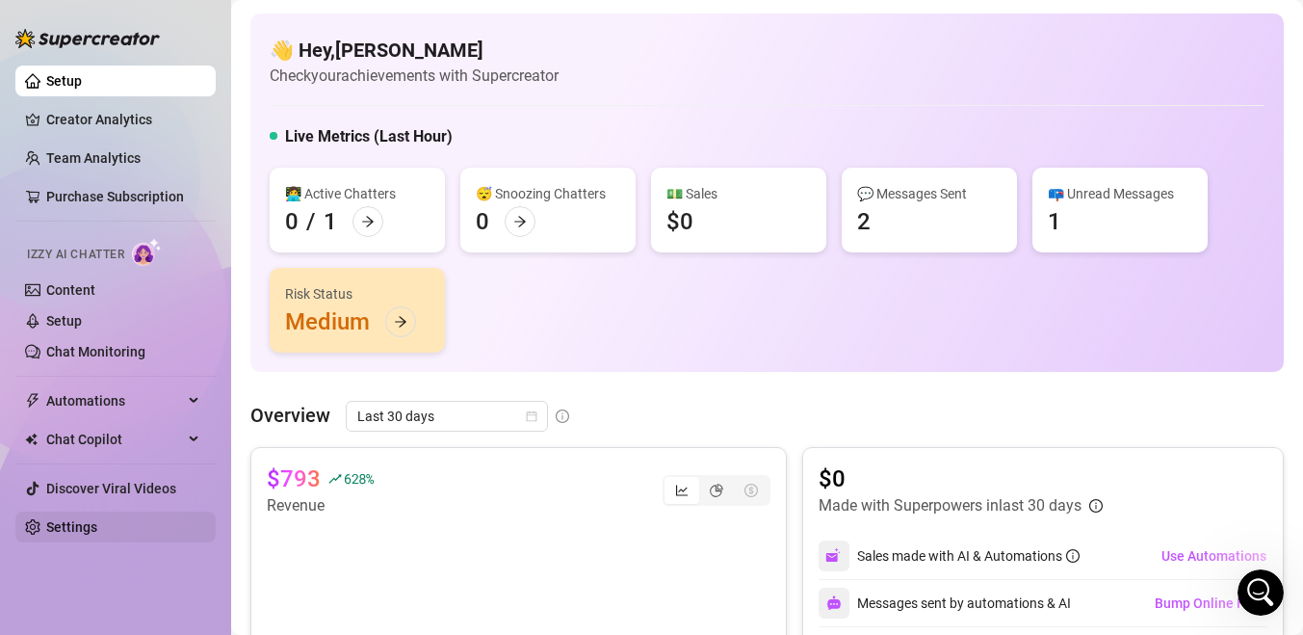
click at [92, 531] on link "Settings" at bounding box center [71, 526] width 51 height 15
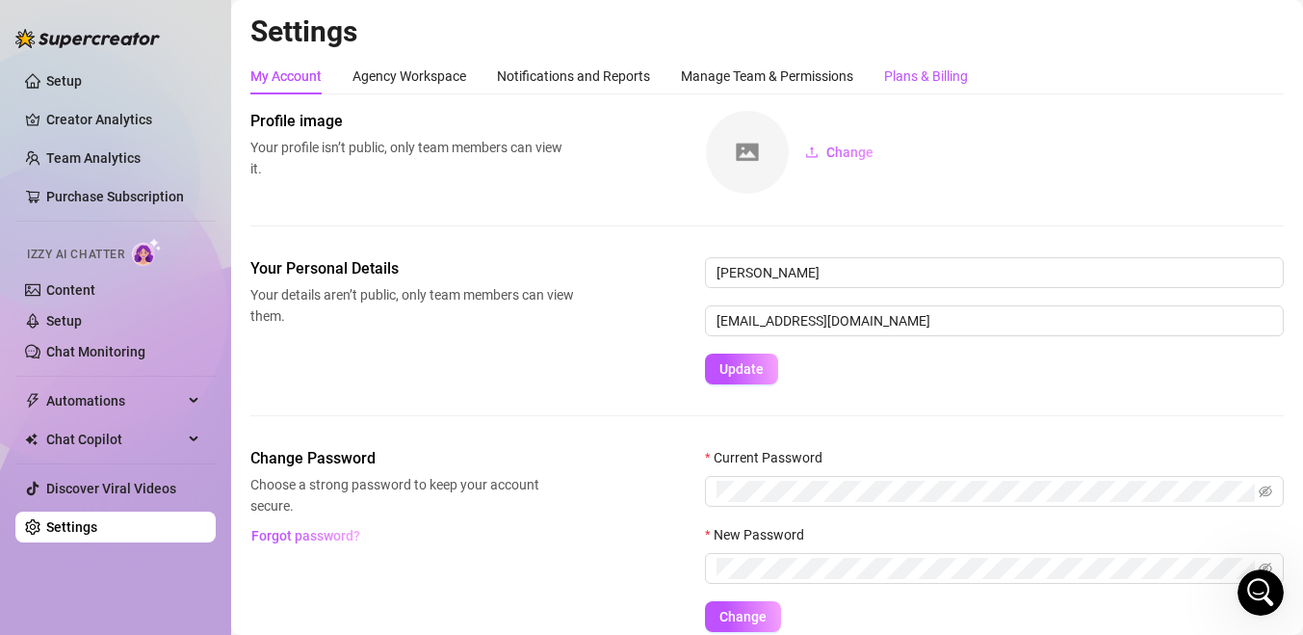
click at [913, 80] on div "Plans & Billing" at bounding box center [926, 75] width 84 height 21
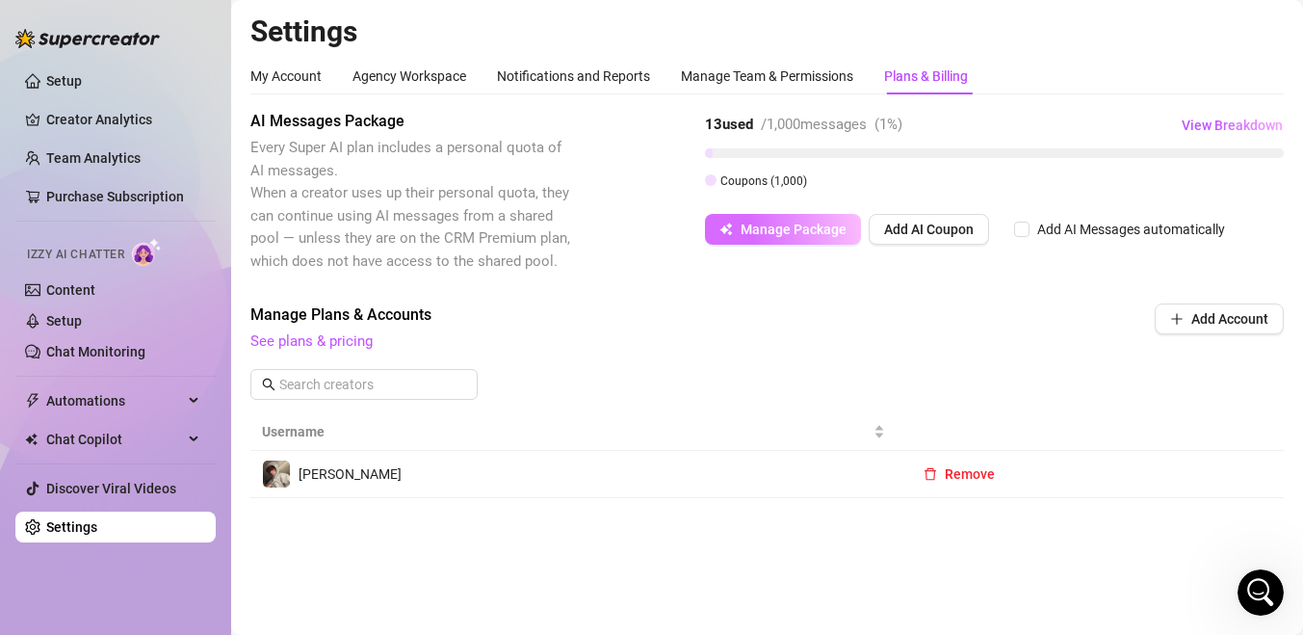
click at [832, 237] on button "Manage Package" at bounding box center [783, 229] width 156 height 31
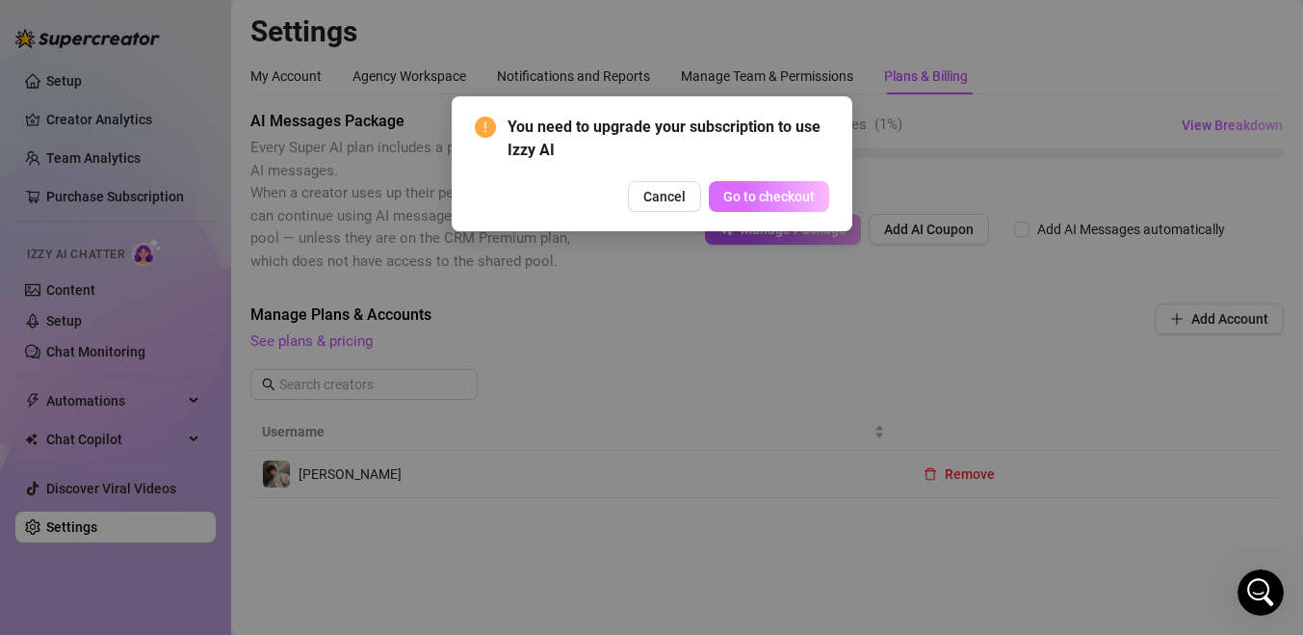
click at [790, 200] on span "Go to checkout" at bounding box center [769, 196] width 92 height 15
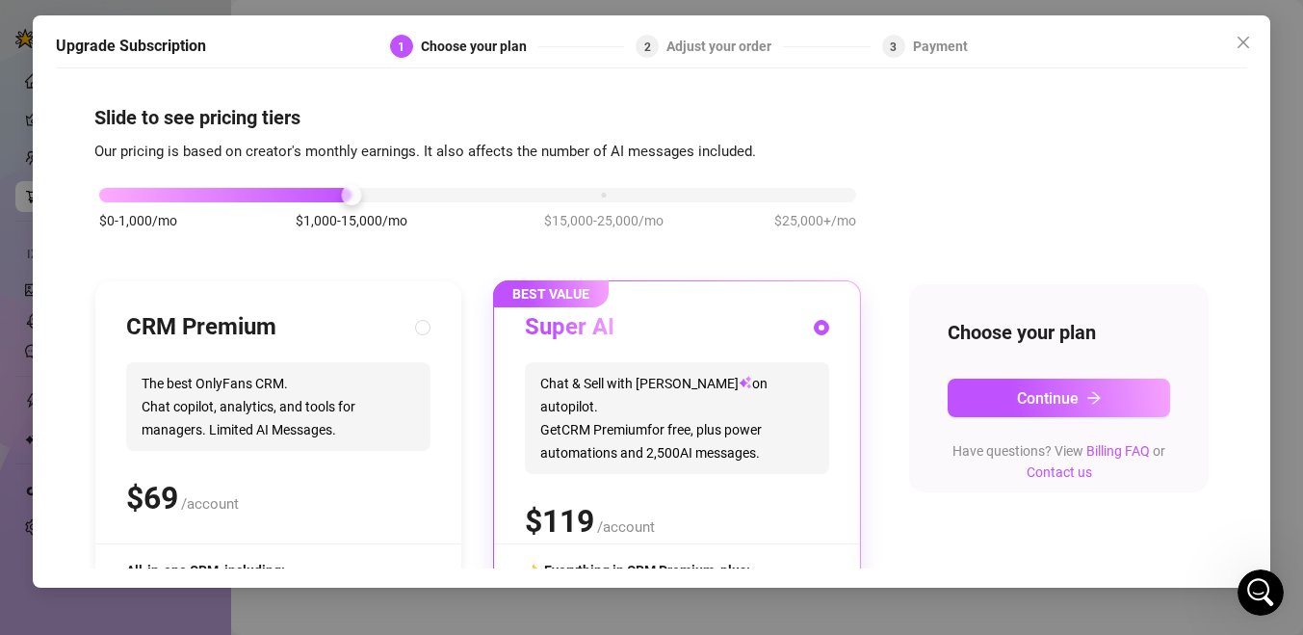
click at [927, 135] on div "Slide to see pricing tiers Our pricing is based on creator's monthly earnings. …" at bounding box center [651, 467] width 1114 height 727
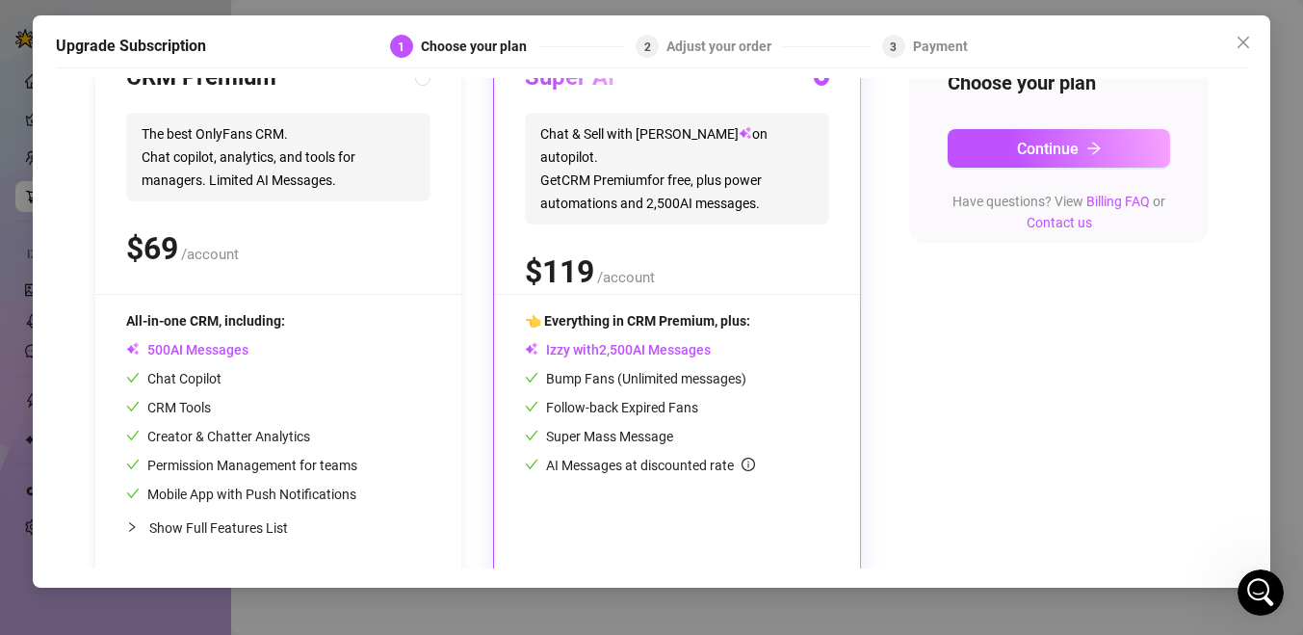
scroll to position [253, 0]
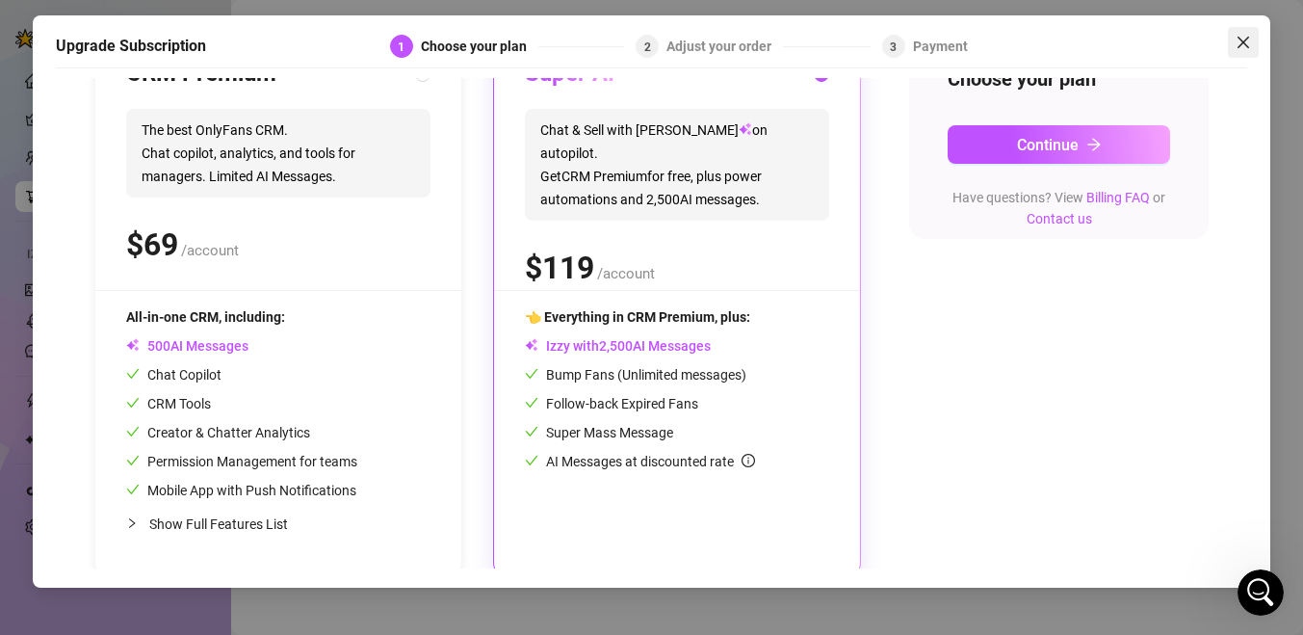
click at [1242, 40] on icon "close" at bounding box center [1244, 43] width 12 height 12
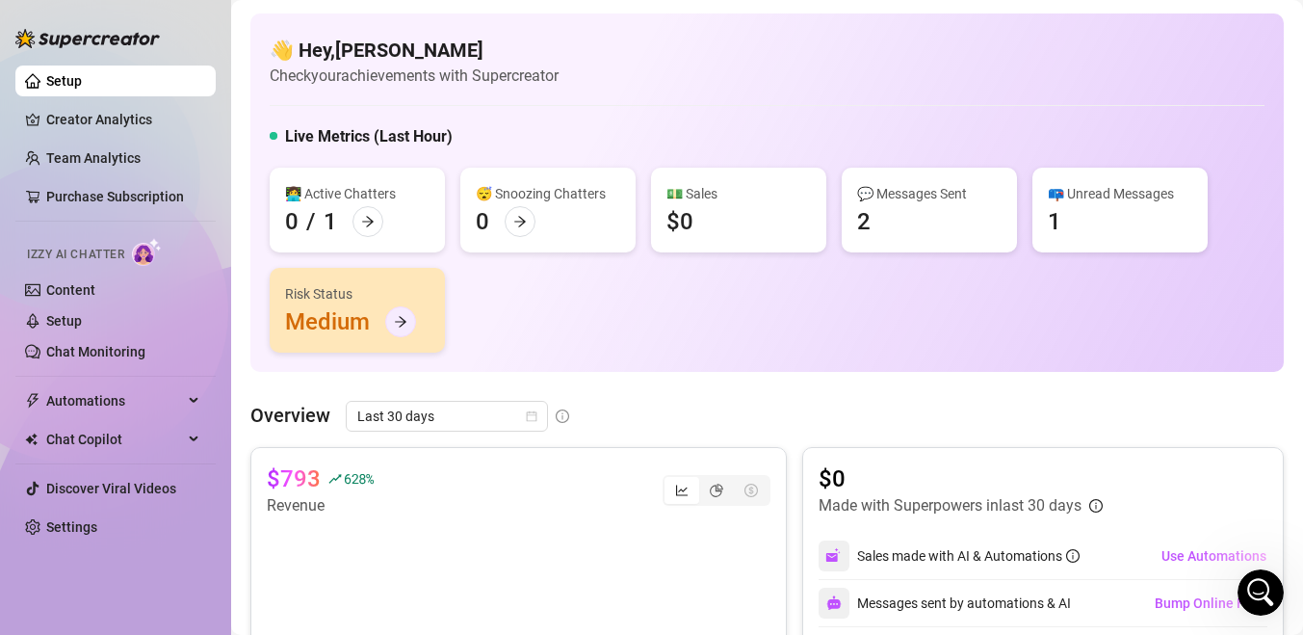
click at [399, 327] on icon "arrow-right" at bounding box center [400, 321] width 13 height 13
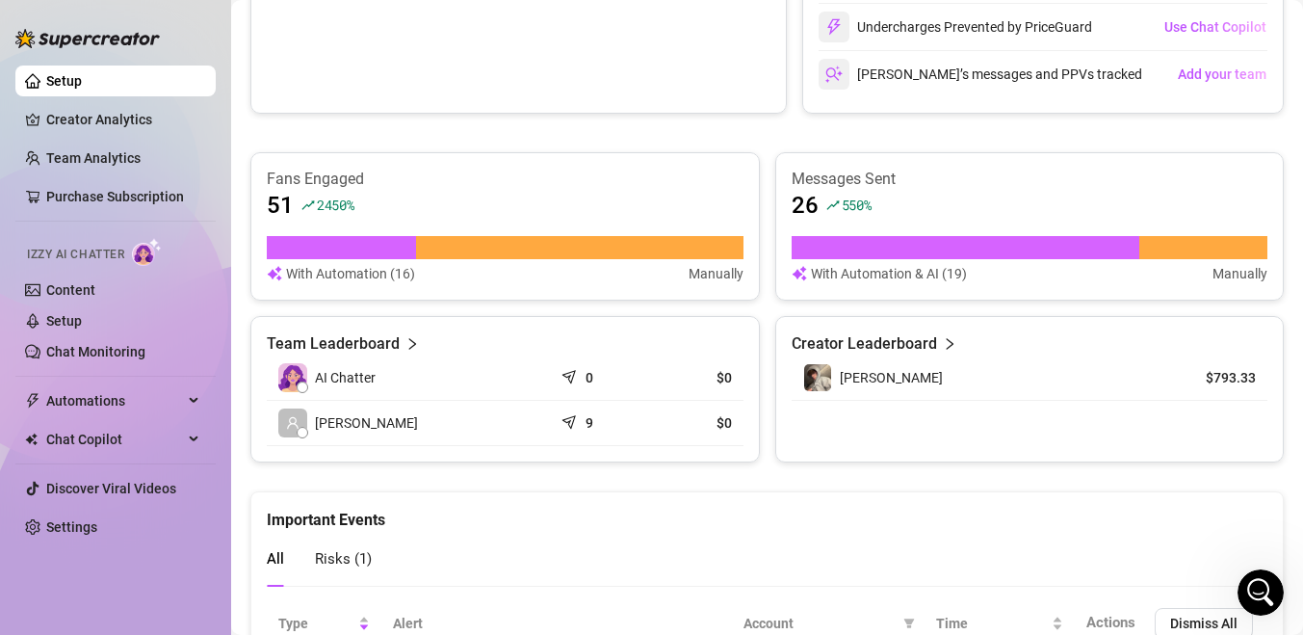
scroll to position [761, 0]
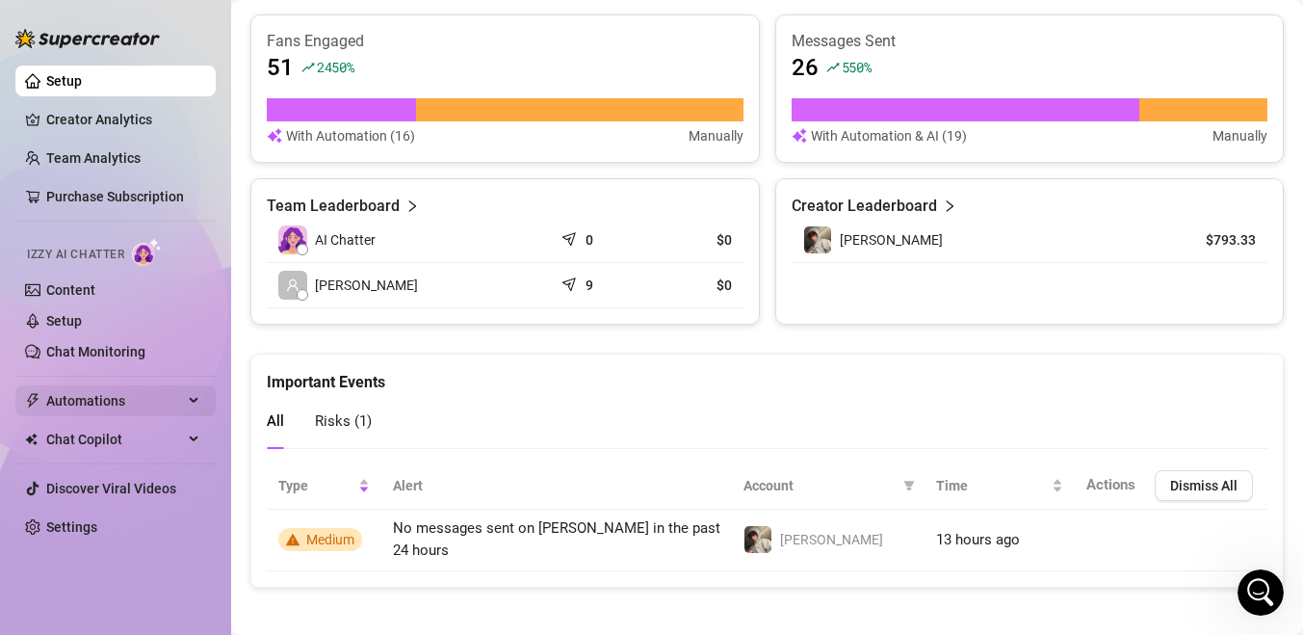
click at [191, 401] on div "Automations" at bounding box center [115, 400] width 200 height 31
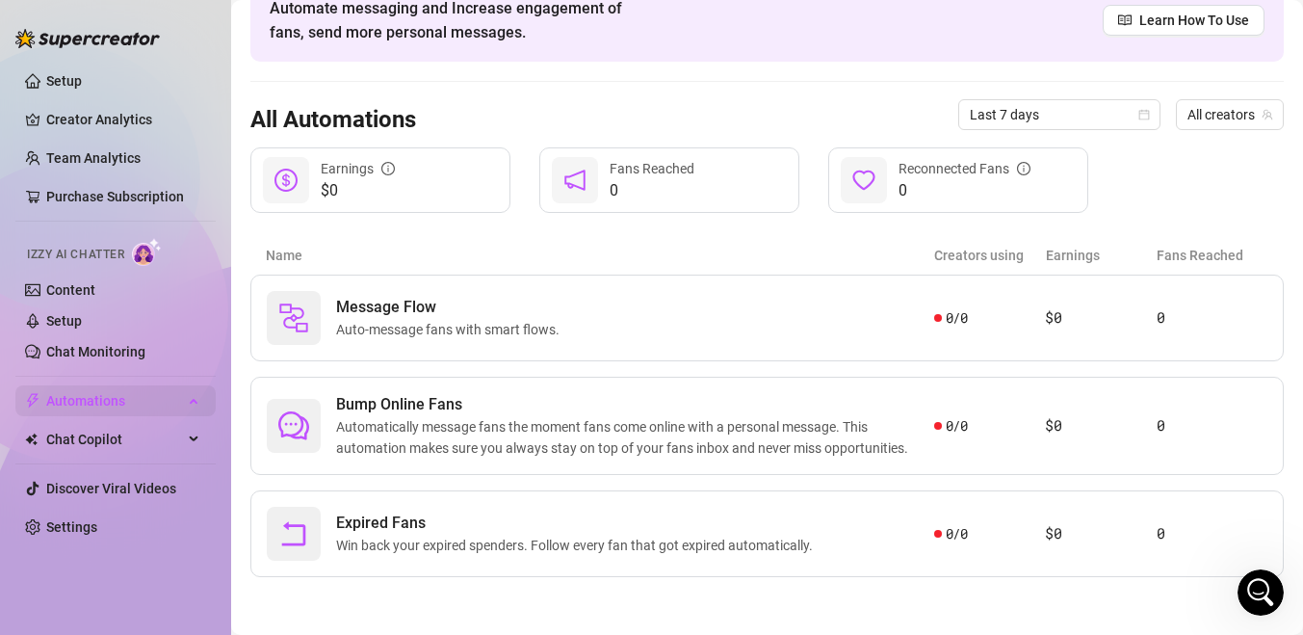
scroll to position [102, 0]
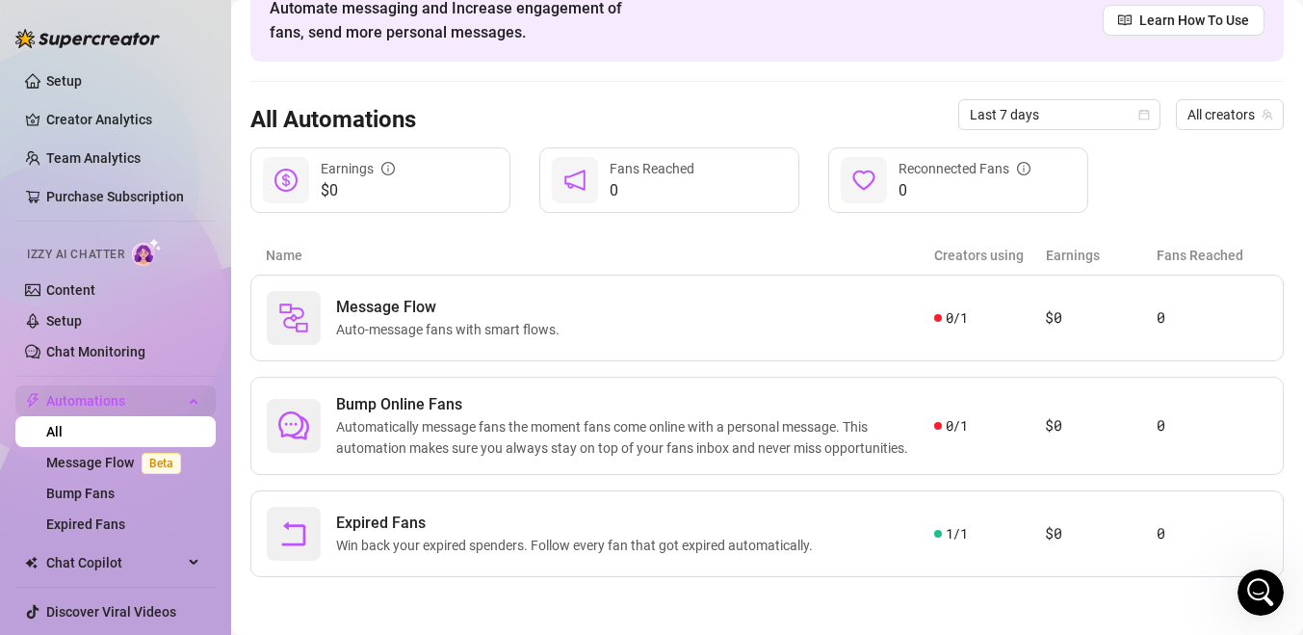
click at [145, 401] on span "Automations" at bounding box center [114, 400] width 137 height 31
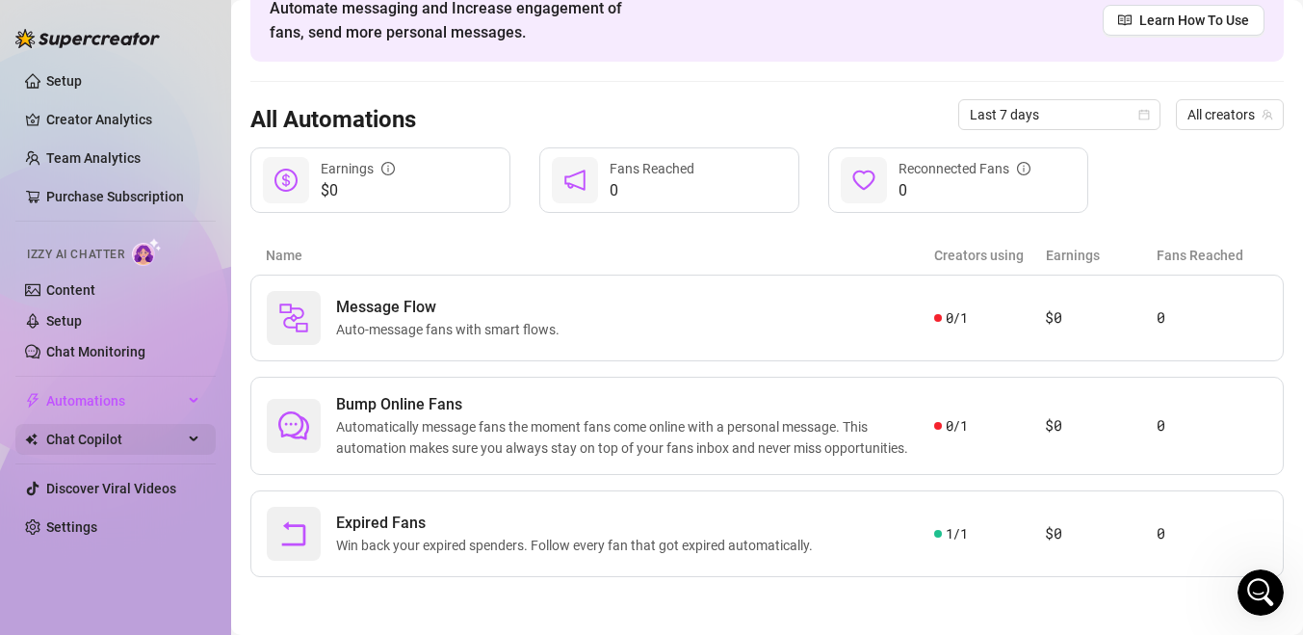
click at [131, 443] on span "Chat Copilot" at bounding box center [114, 439] width 137 height 31
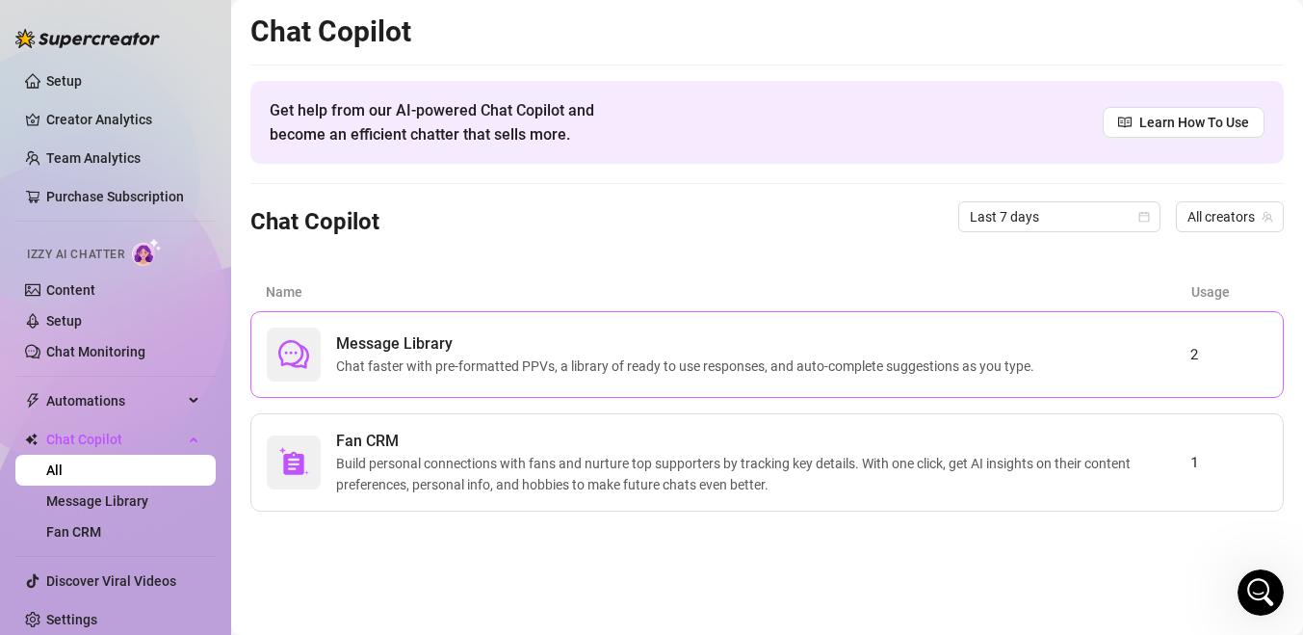
click at [515, 364] on span "Chat faster with pre-formatted PPVs, a library of ready to use responses, and a…" at bounding box center [689, 365] width 706 height 21
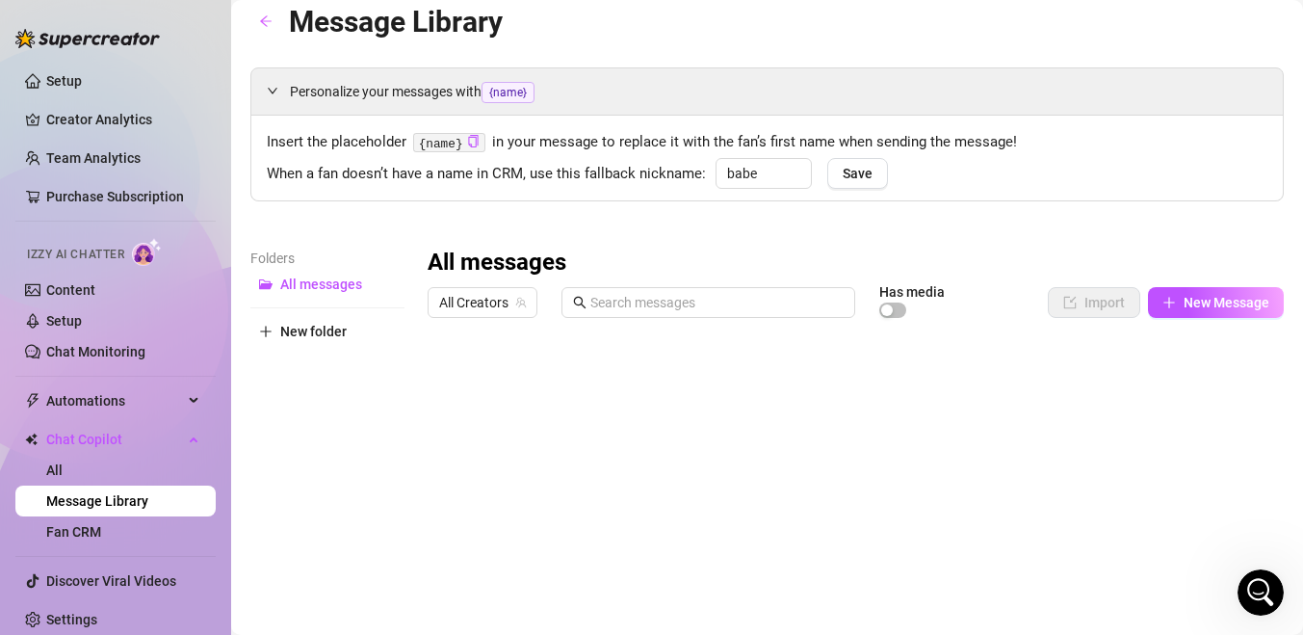
scroll to position [17, 0]
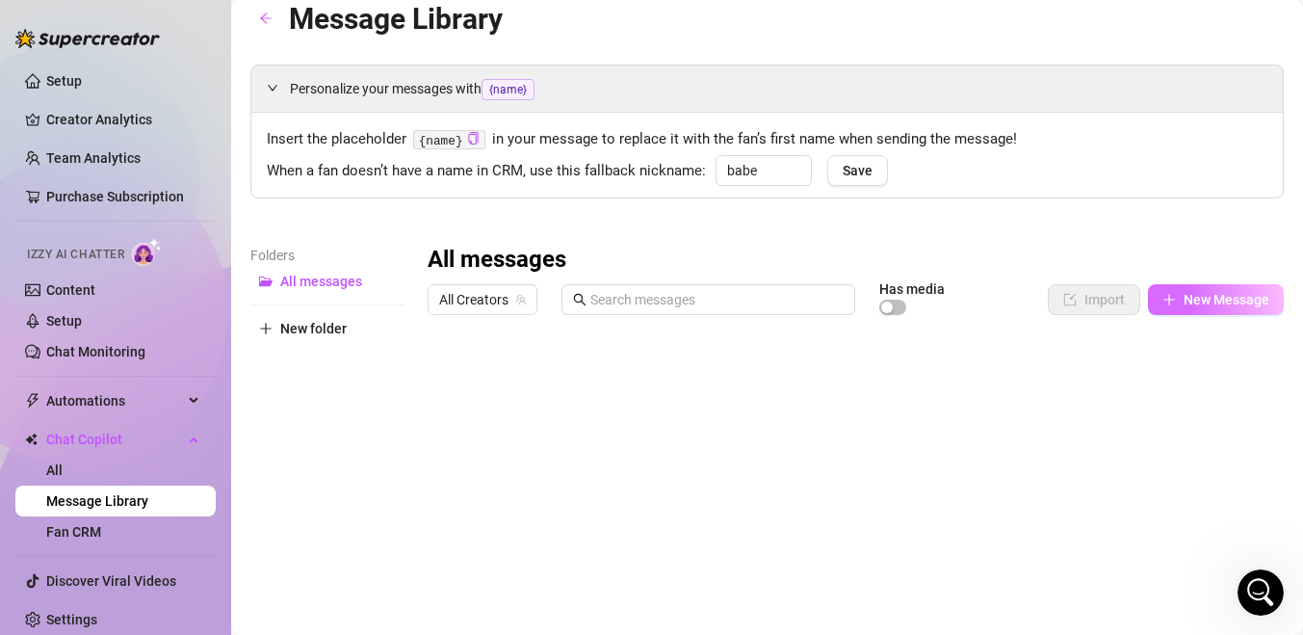
click at [1184, 309] on button "New Message" at bounding box center [1216, 299] width 136 height 31
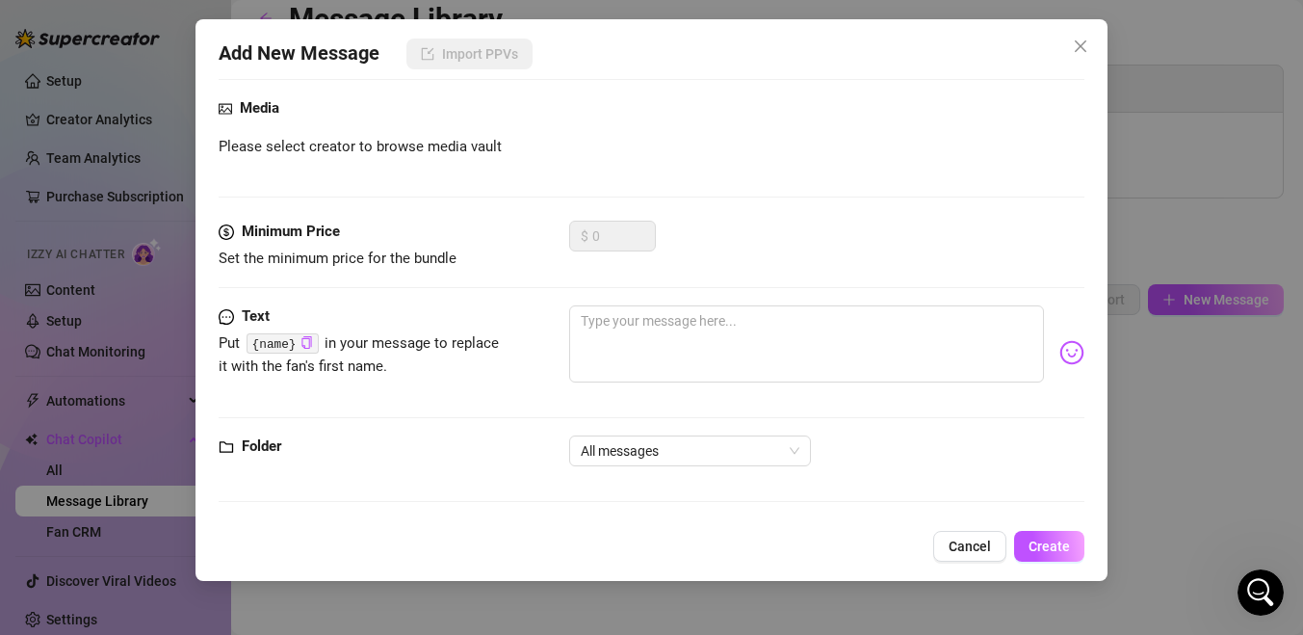
scroll to position [0, 0]
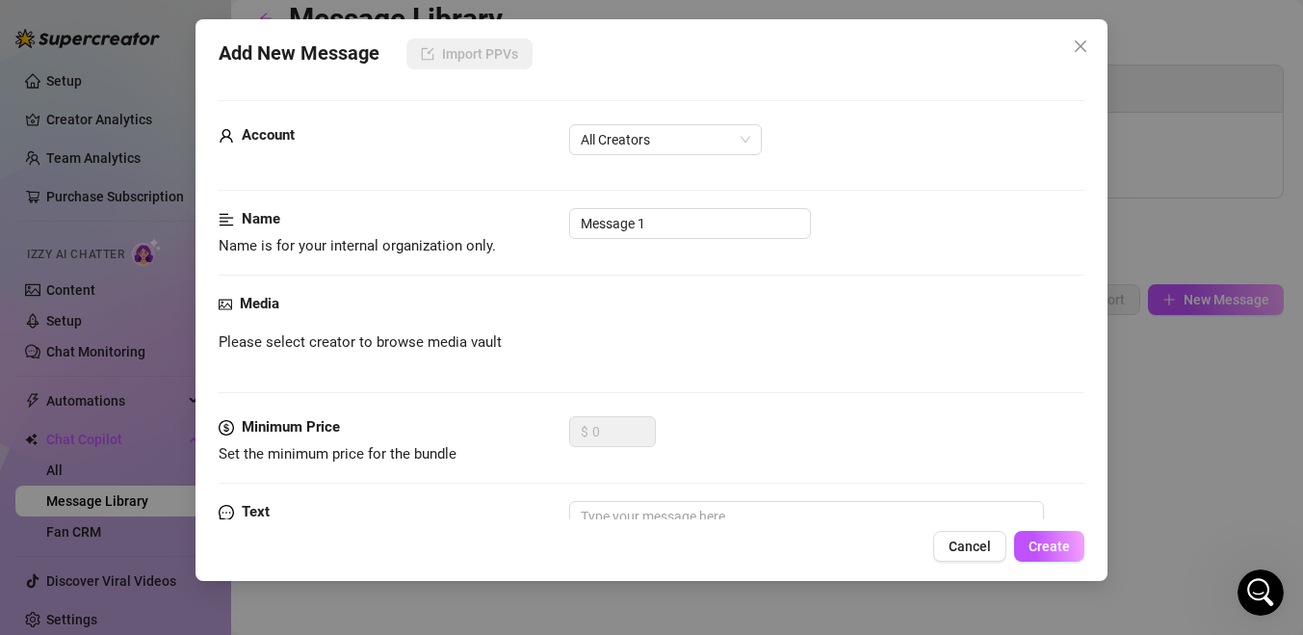
click at [432, 327] on div "Media Please select creator to browse media vault" at bounding box center [652, 354] width 866 height 123
click at [427, 347] on span "Please select creator to browse media vault" at bounding box center [360, 342] width 283 height 23
click at [645, 147] on span "All Creators" at bounding box center [666, 139] width 170 height 29
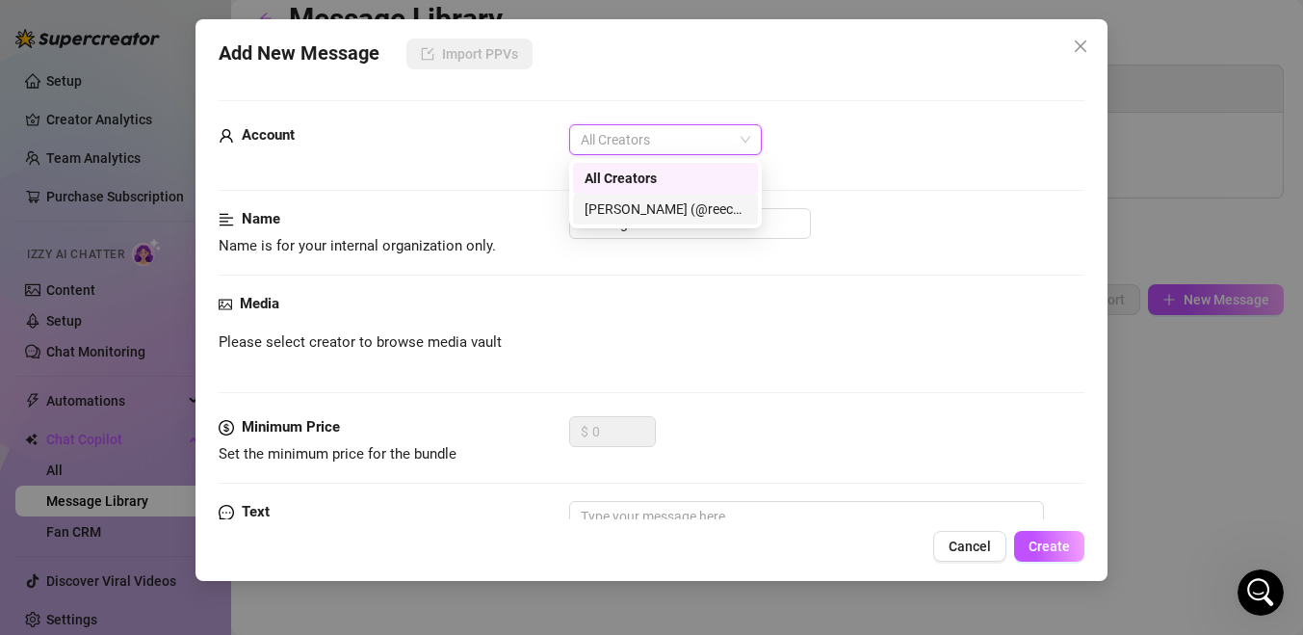
click at [641, 213] on div "[PERSON_NAME] (@reecehollis)" at bounding box center [666, 208] width 162 height 21
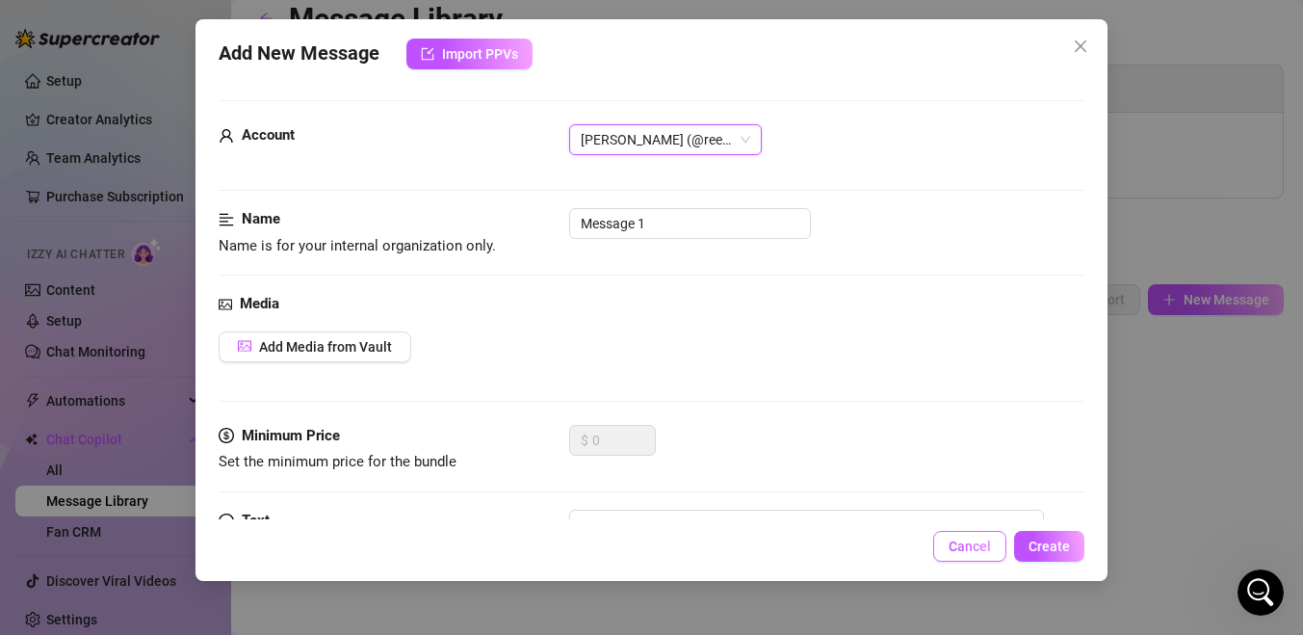
click at [957, 552] on span "Cancel" at bounding box center [970, 545] width 42 height 15
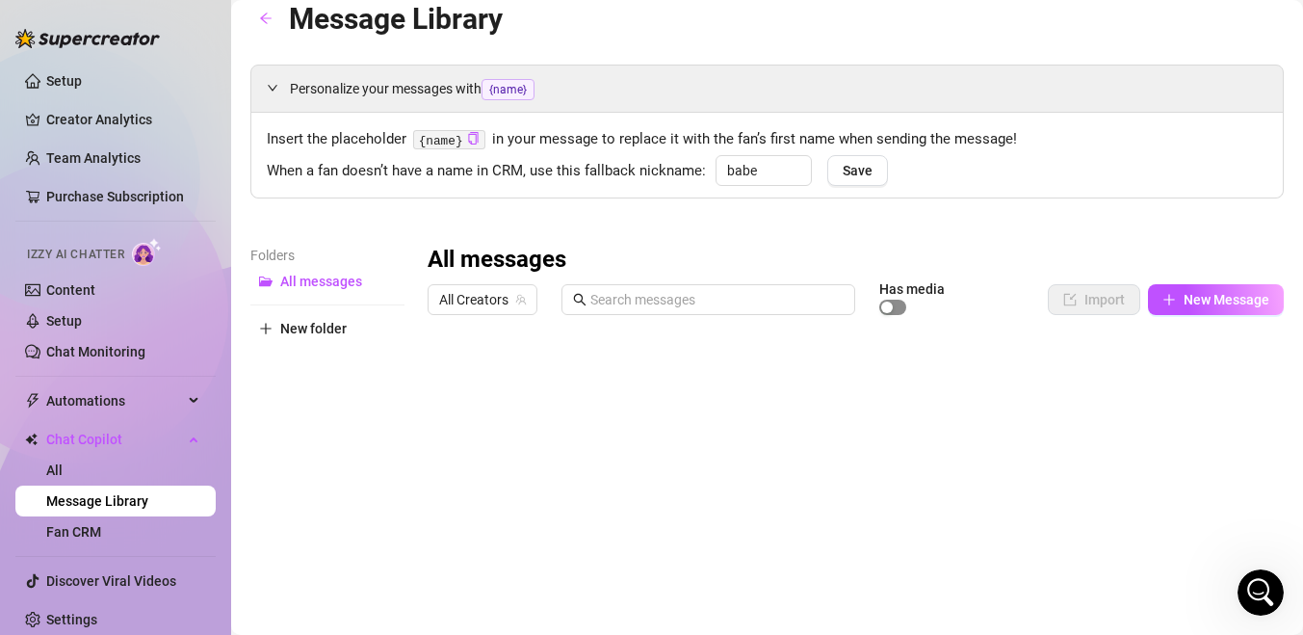
click at [886, 304] on div "button" at bounding box center [887, 307] width 12 height 12
click at [483, 285] on span "All Creators" at bounding box center [482, 299] width 87 height 29
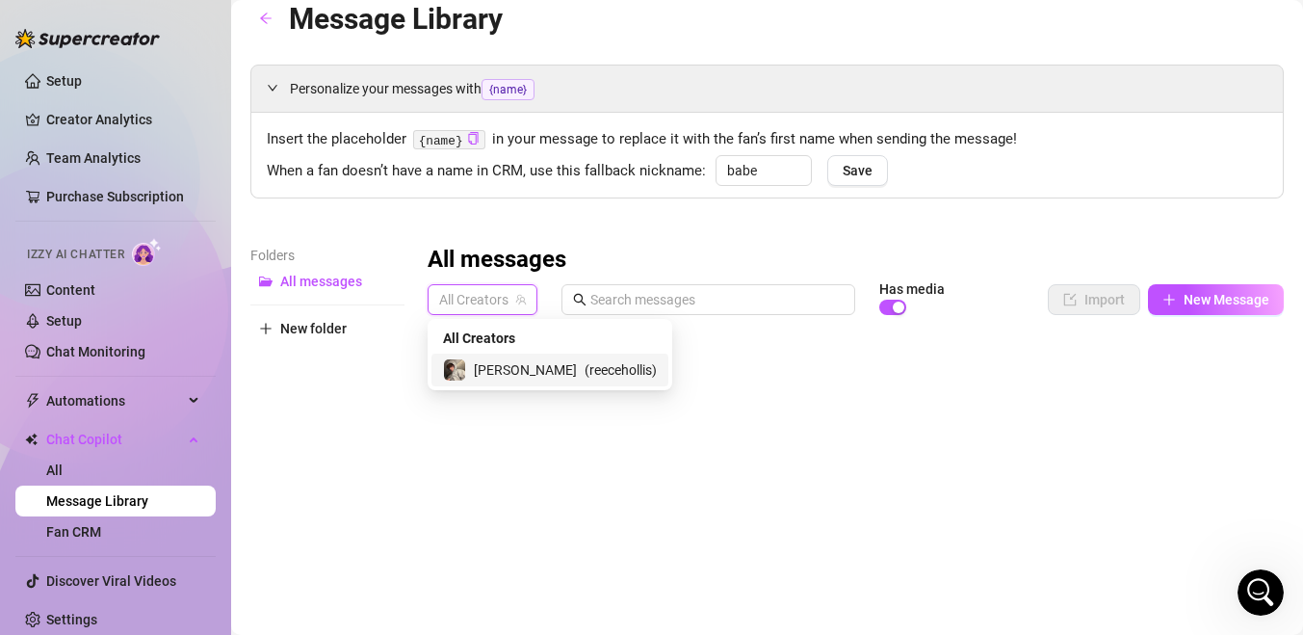
click at [530, 382] on div "[PERSON_NAME] ( reecehollis )" at bounding box center [550, 369] width 237 height 33
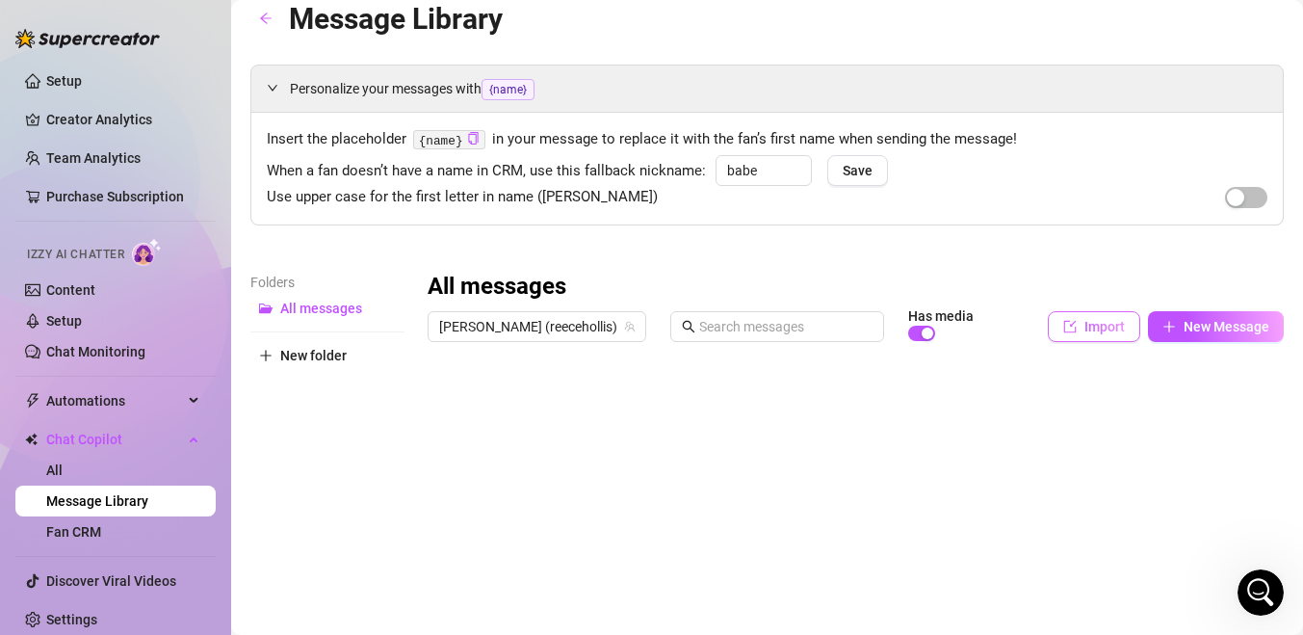
click at [1085, 322] on button "Import" at bounding box center [1094, 326] width 92 height 31
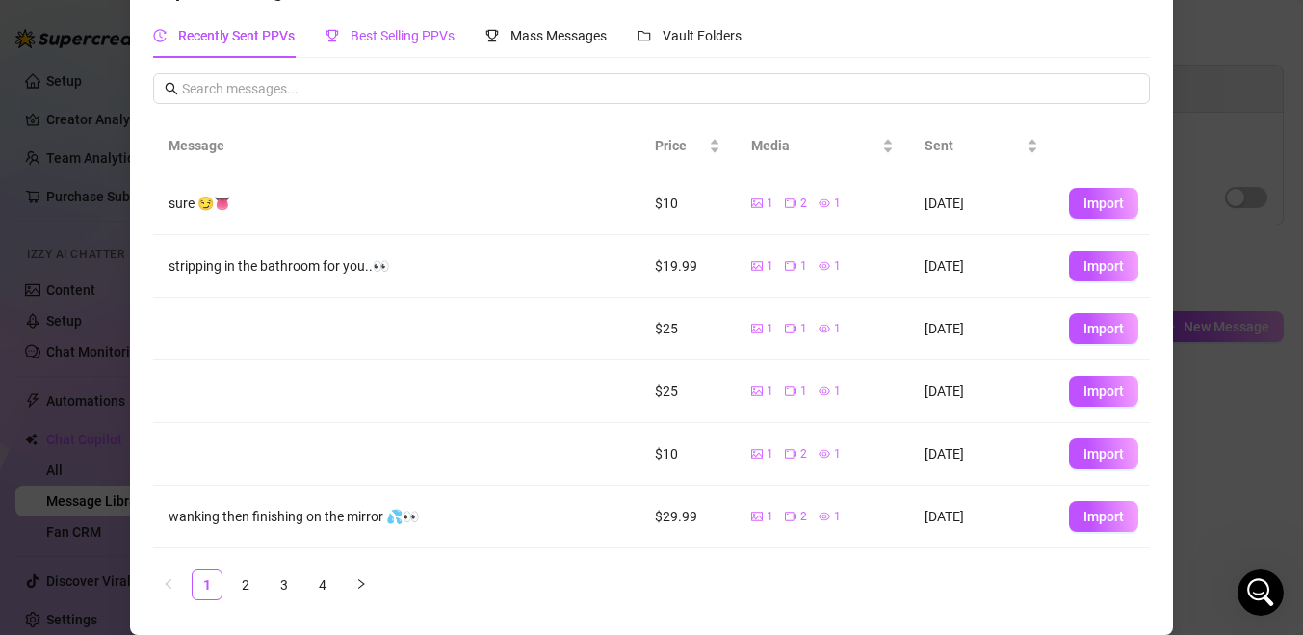
click at [426, 45] on div "Best Selling PPVs" at bounding box center [390, 35] width 129 height 21
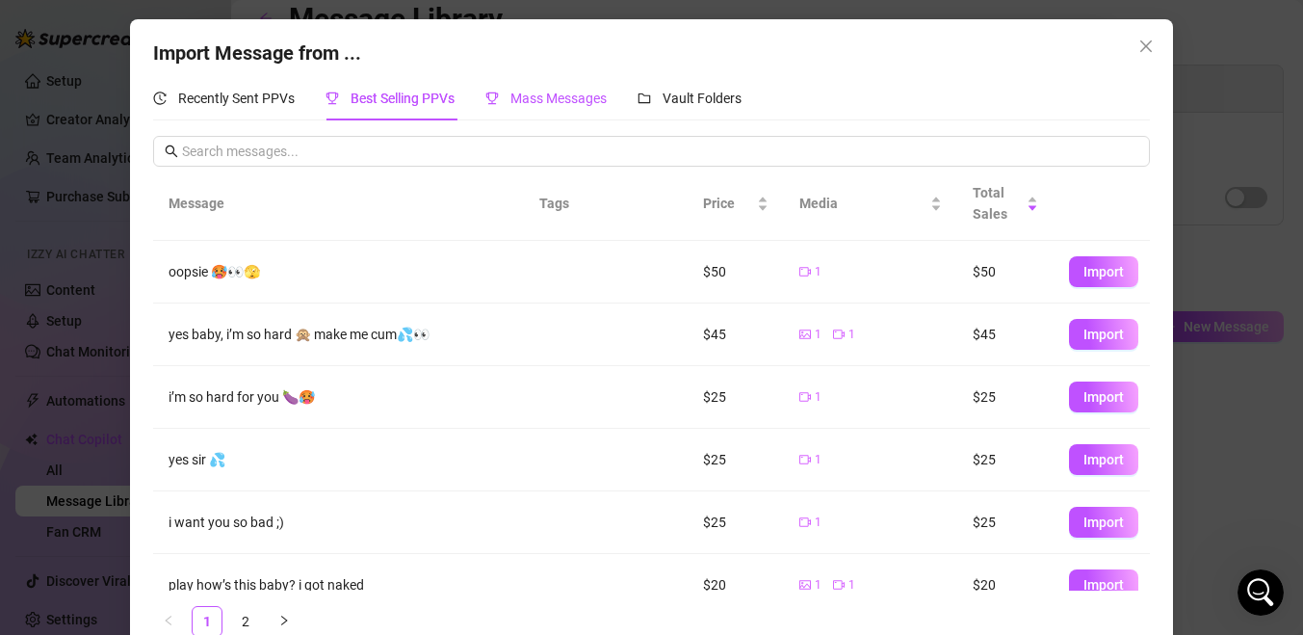
click at [561, 104] on span "Mass Messages" at bounding box center [559, 98] width 96 height 15
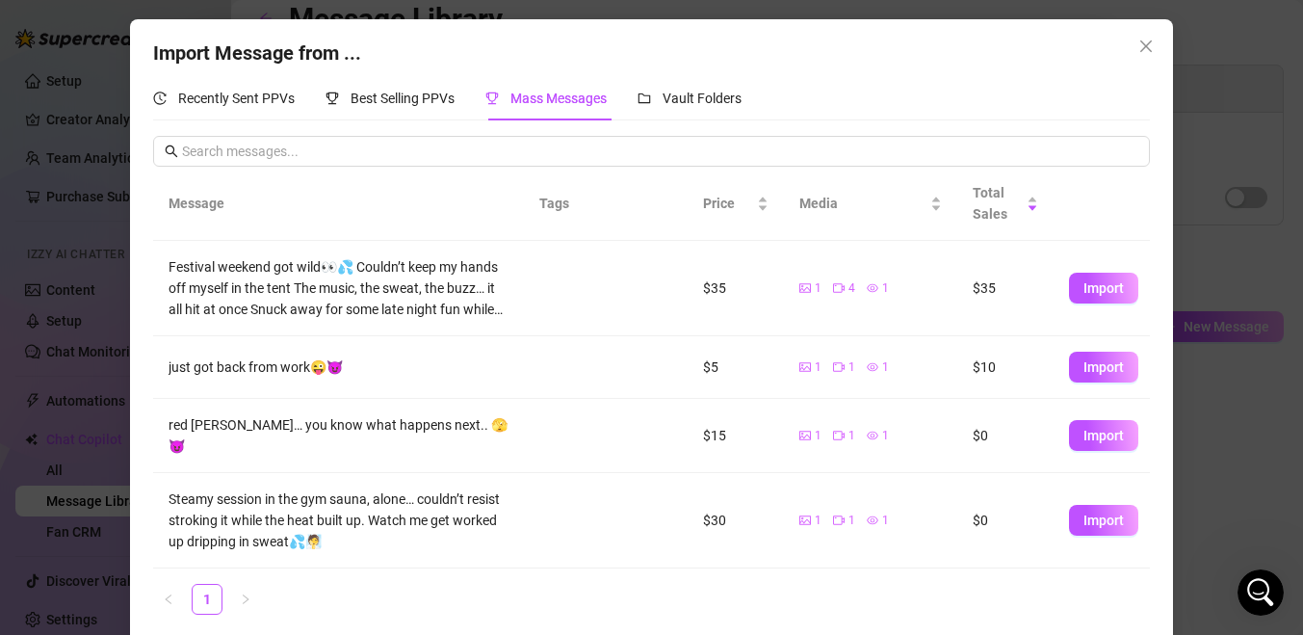
scroll to position [3, 0]
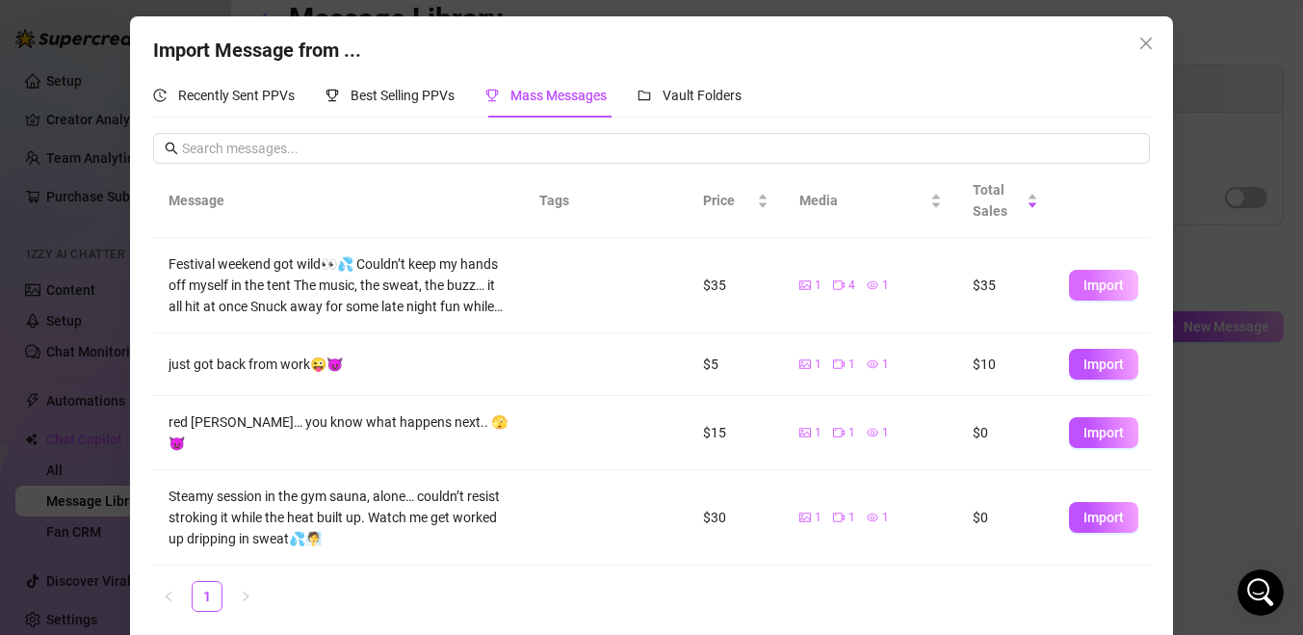
click at [1096, 291] on span "Import" at bounding box center [1104, 284] width 40 height 15
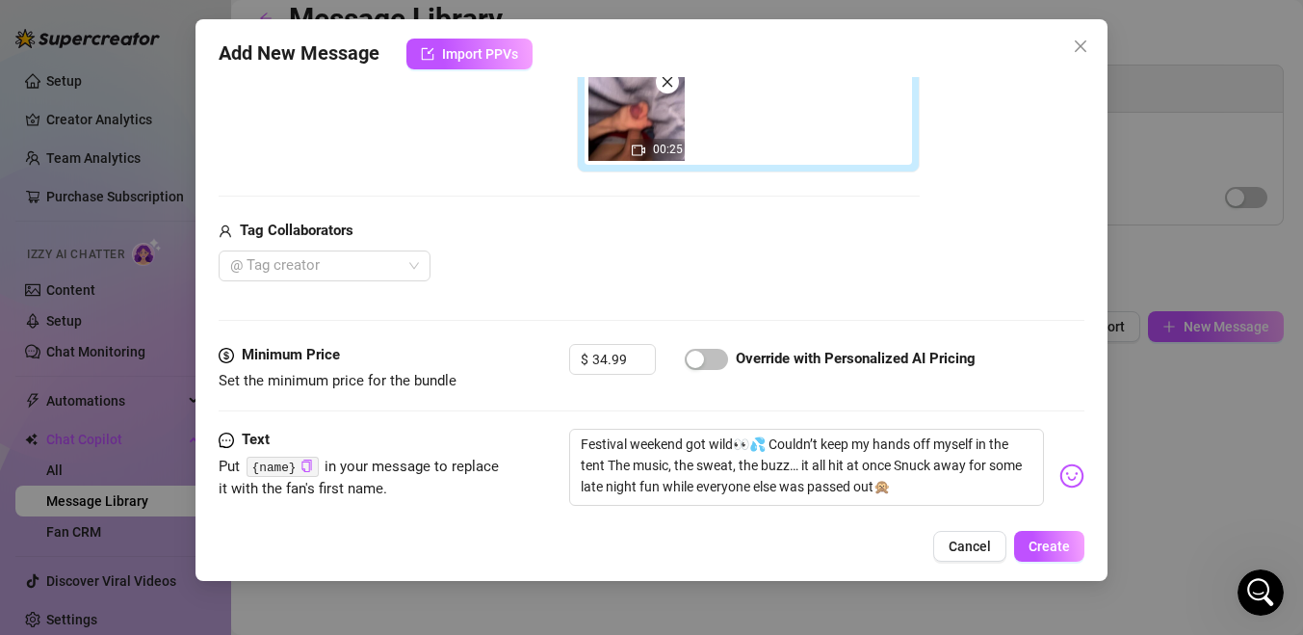
scroll to position [466, 0]
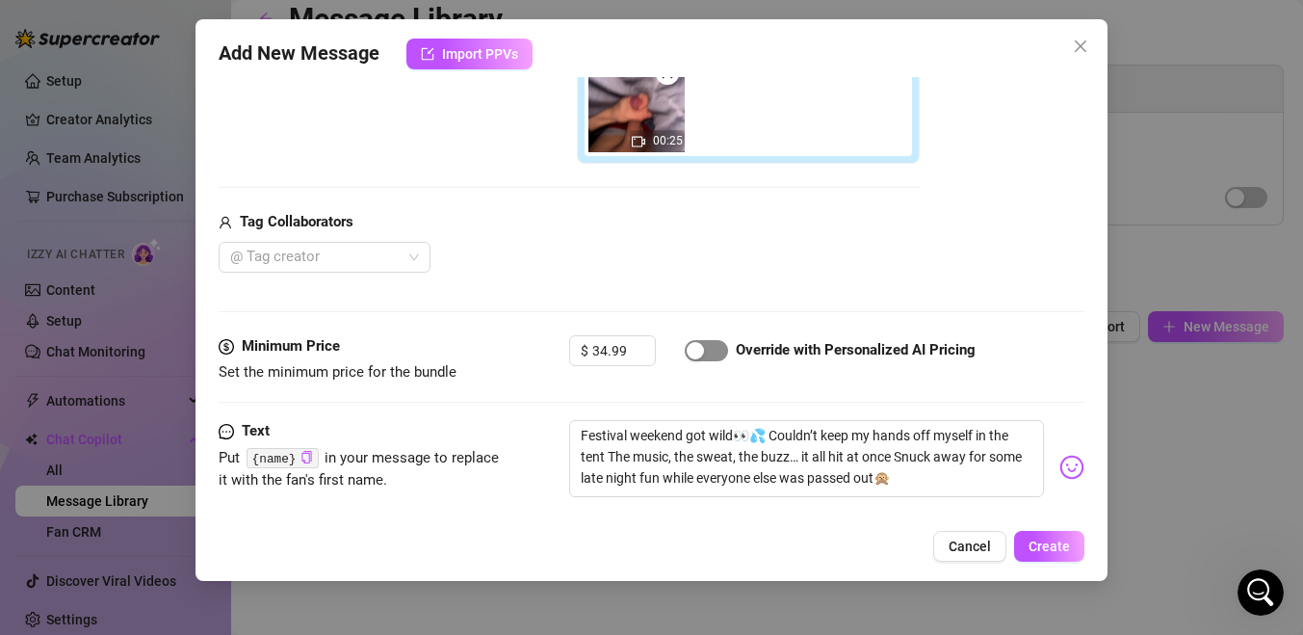
click at [695, 353] on div "button" at bounding box center [695, 350] width 17 height 17
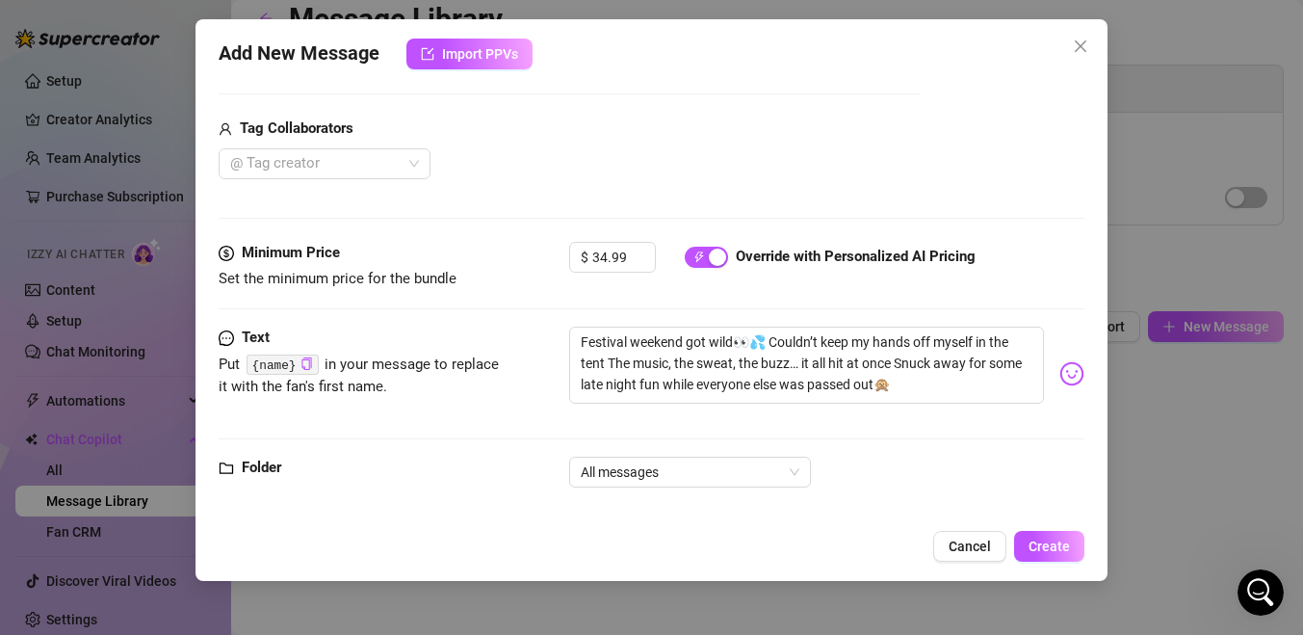
scroll to position [581, 0]
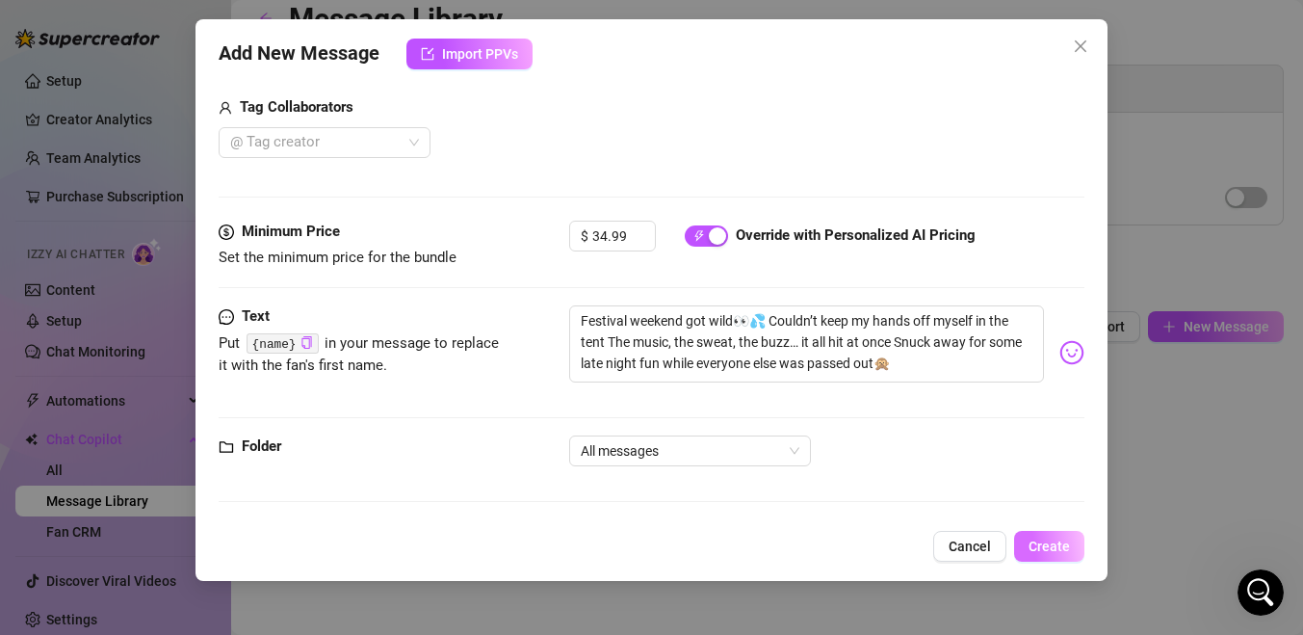
click at [1045, 559] on button "Create" at bounding box center [1049, 546] width 70 height 31
drag, startPoint x: 877, startPoint y: 365, endPoint x: 662, endPoint y: 369, distance: 215.8
click at [662, 369] on textarea "Festival weekend got wild👀💦 Couldn’t keep my hands off myself in the tent The m…" at bounding box center [806, 343] width 475 height 77
type textarea "Festival weekend got wild👀💦 Couldn’t keep my hands off myself in the tent The m…"
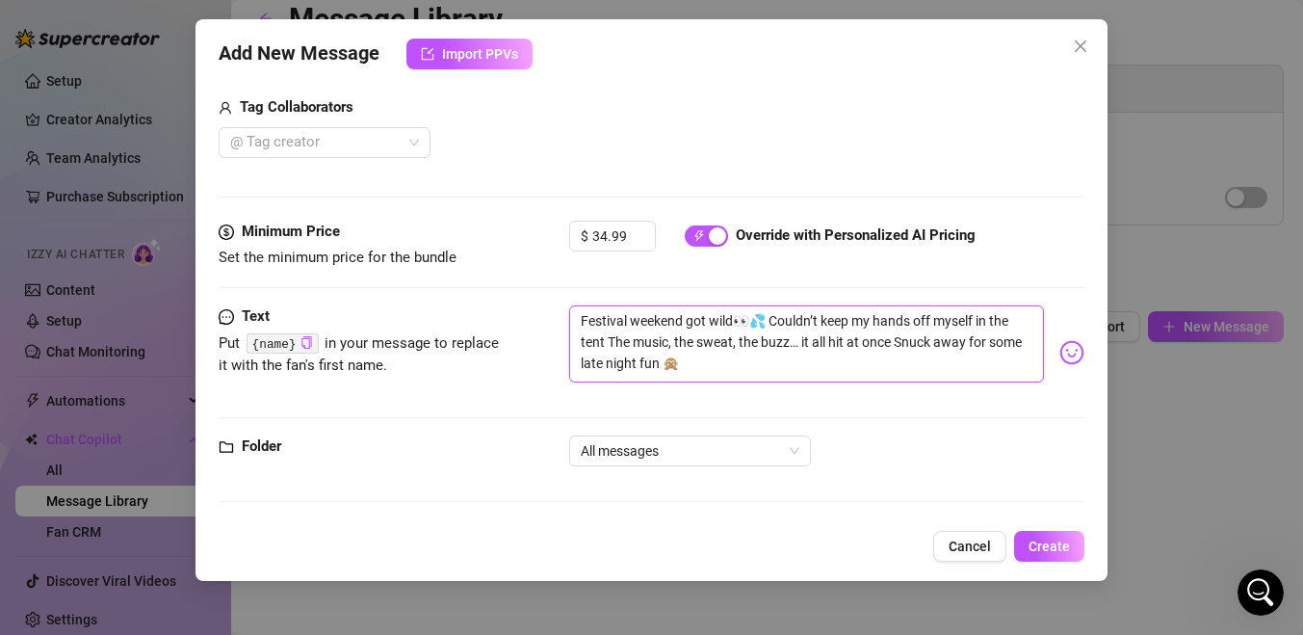
type textarea "Festival weekend got wild👀💦 Couldn’t keep my hands off myself in the tent The m…"
click at [1049, 541] on span "Create" at bounding box center [1049, 545] width 41 height 15
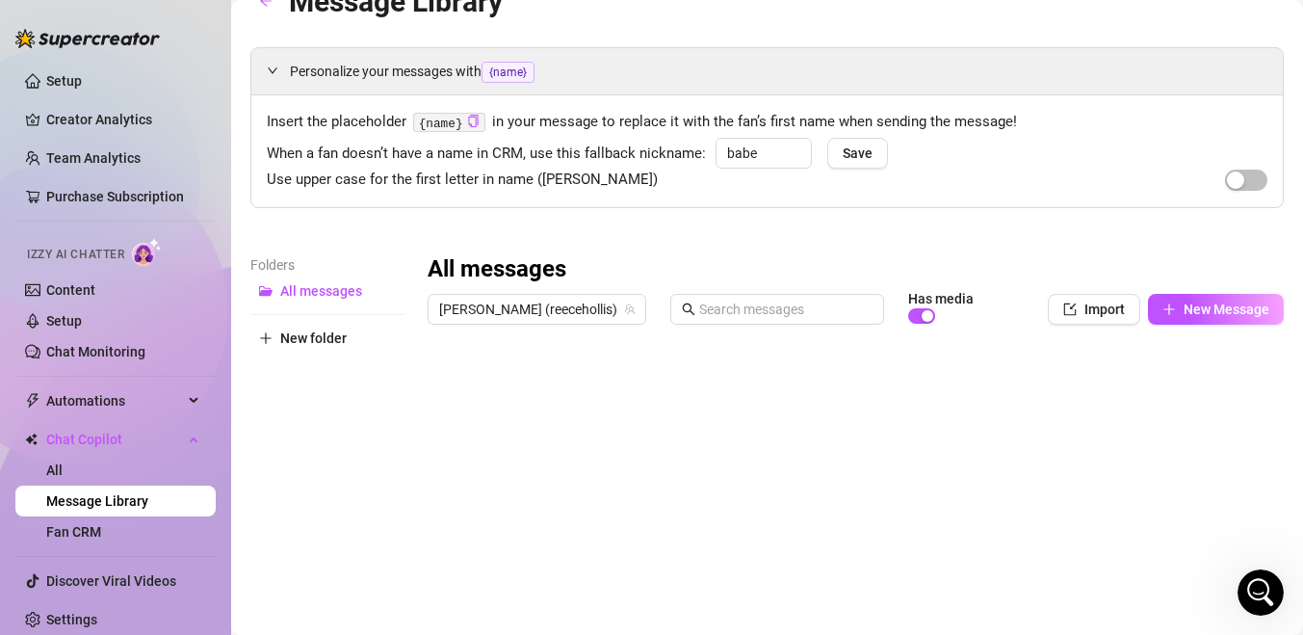
scroll to position [0, 0]
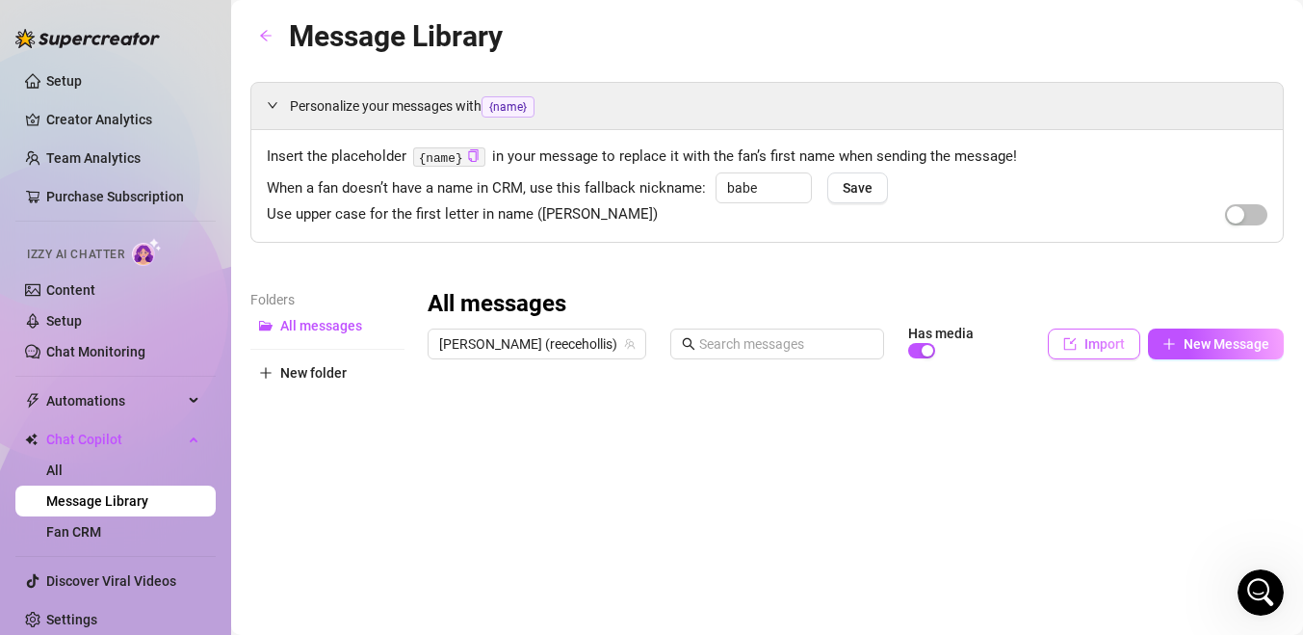
click at [1098, 338] on span "Import" at bounding box center [1105, 343] width 40 height 15
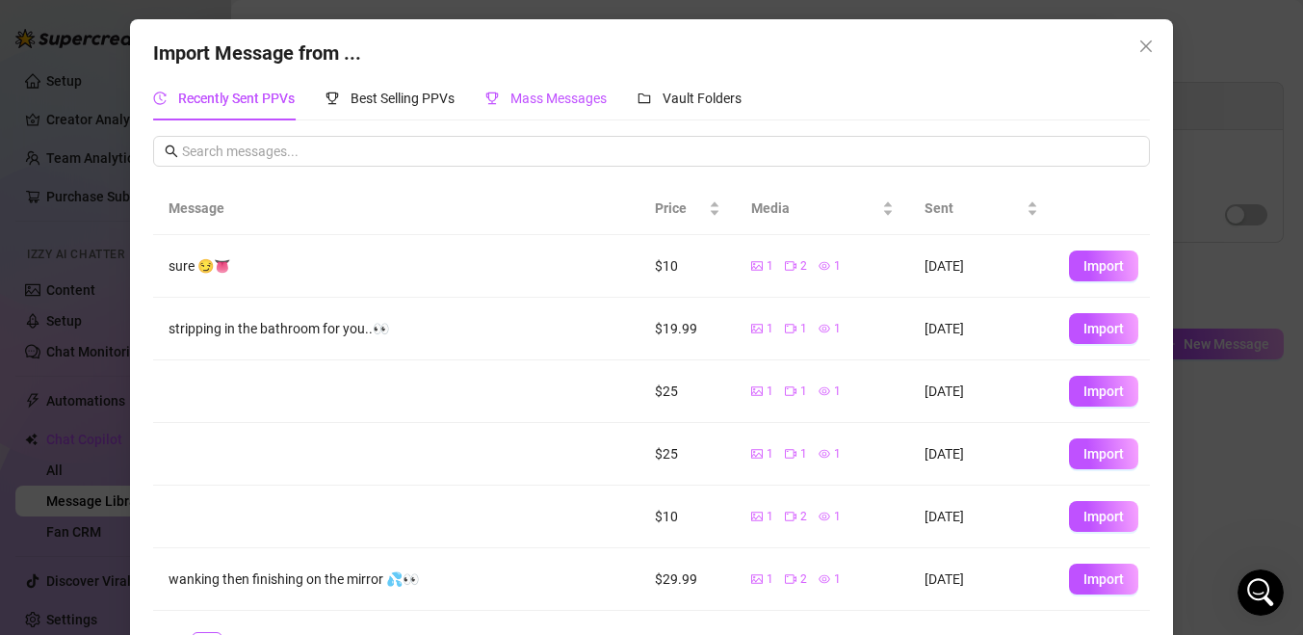
click at [532, 102] on span "Mass Messages" at bounding box center [559, 98] width 96 height 15
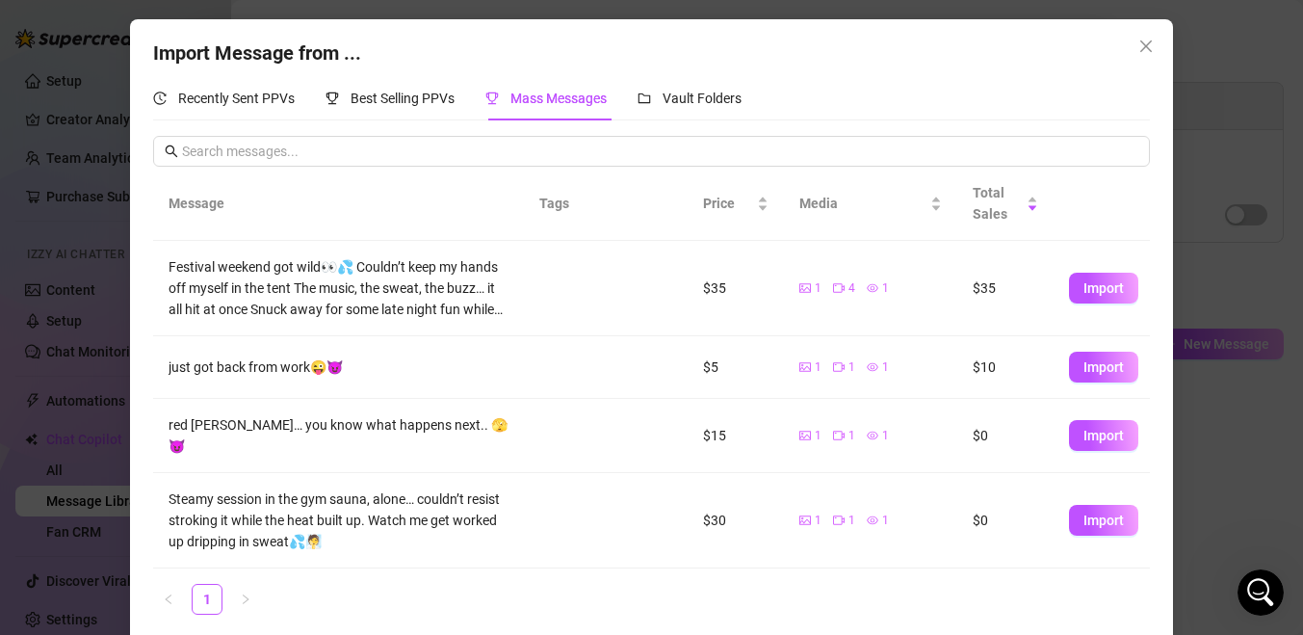
scroll to position [3, 0]
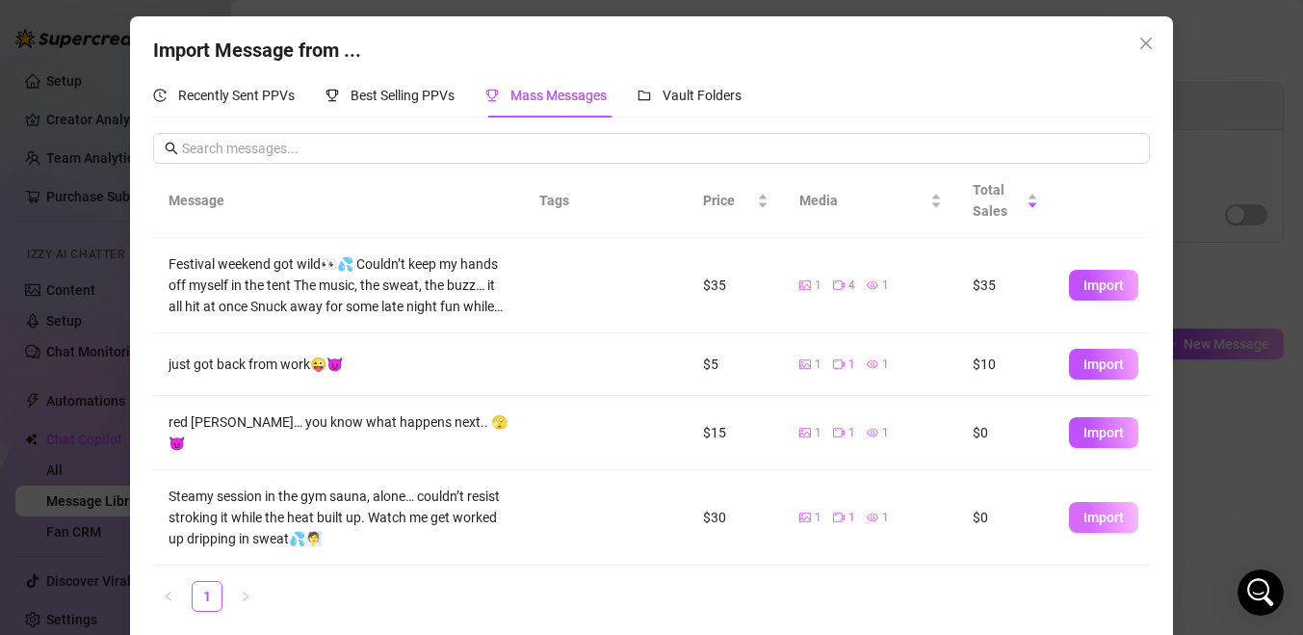
click at [1099, 502] on button "Import" at bounding box center [1103, 517] width 69 height 31
type textarea "Steamy session in the gym sauna, alone… couldn’t resist stroking it while the h…"
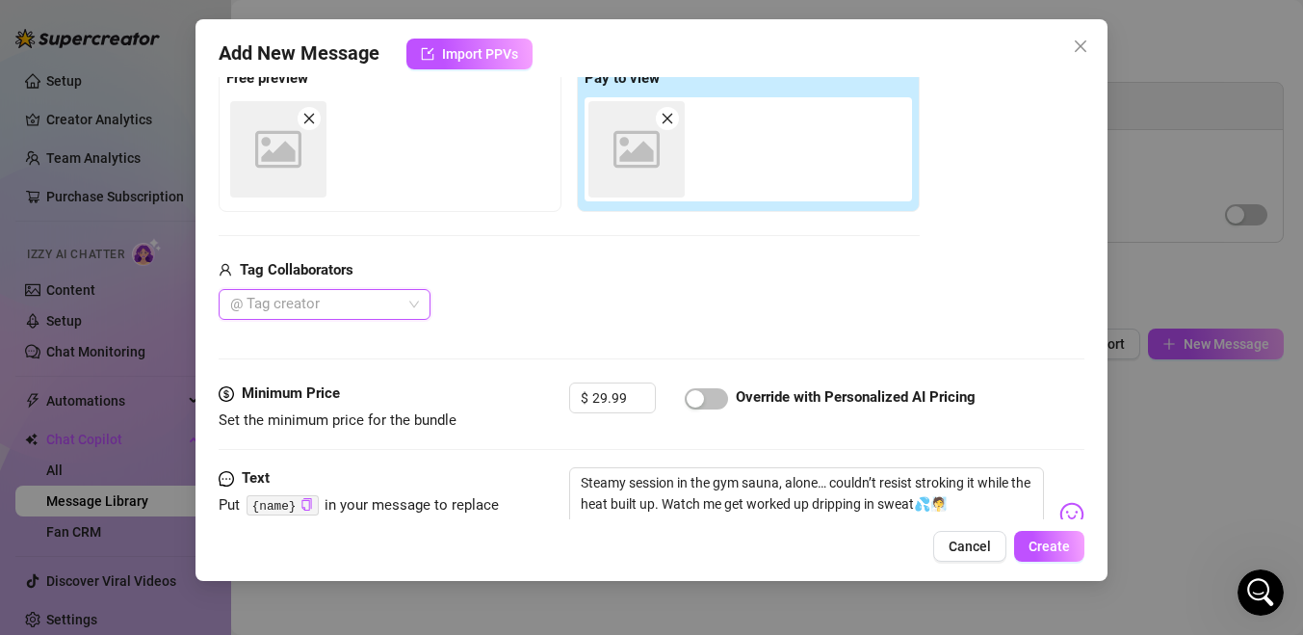
scroll to position [324, 0]
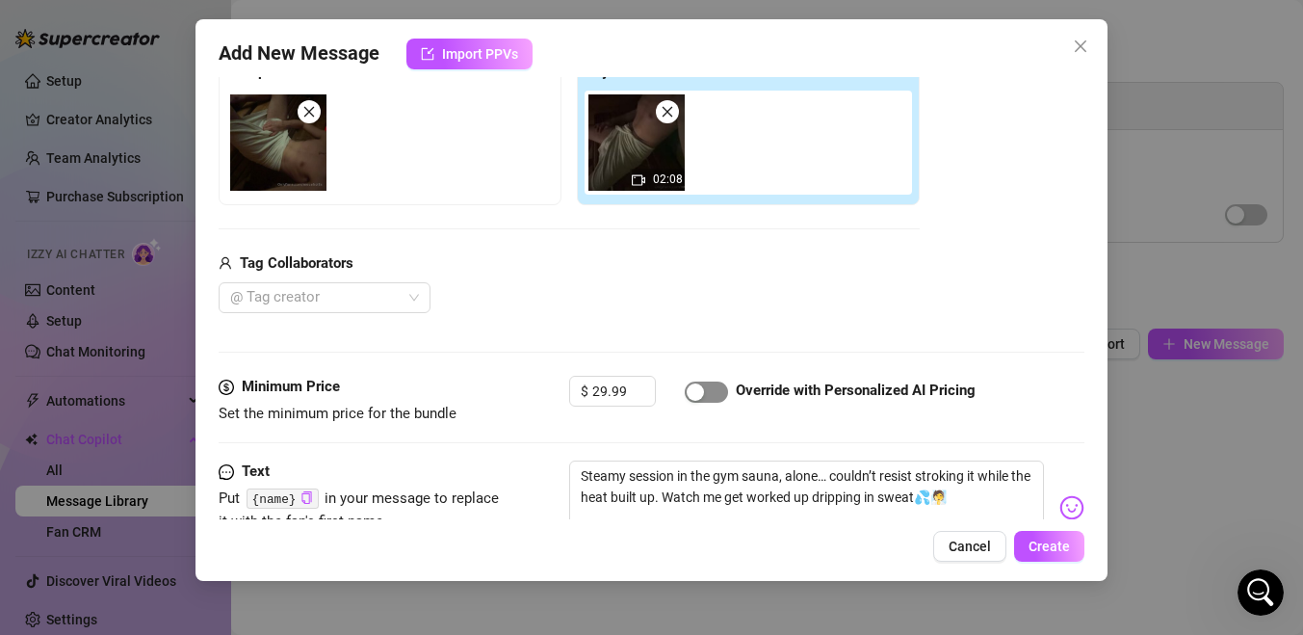
click at [716, 389] on span "button" at bounding box center [706, 391] width 43 height 21
click at [1039, 554] on button "Create" at bounding box center [1049, 546] width 70 height 31
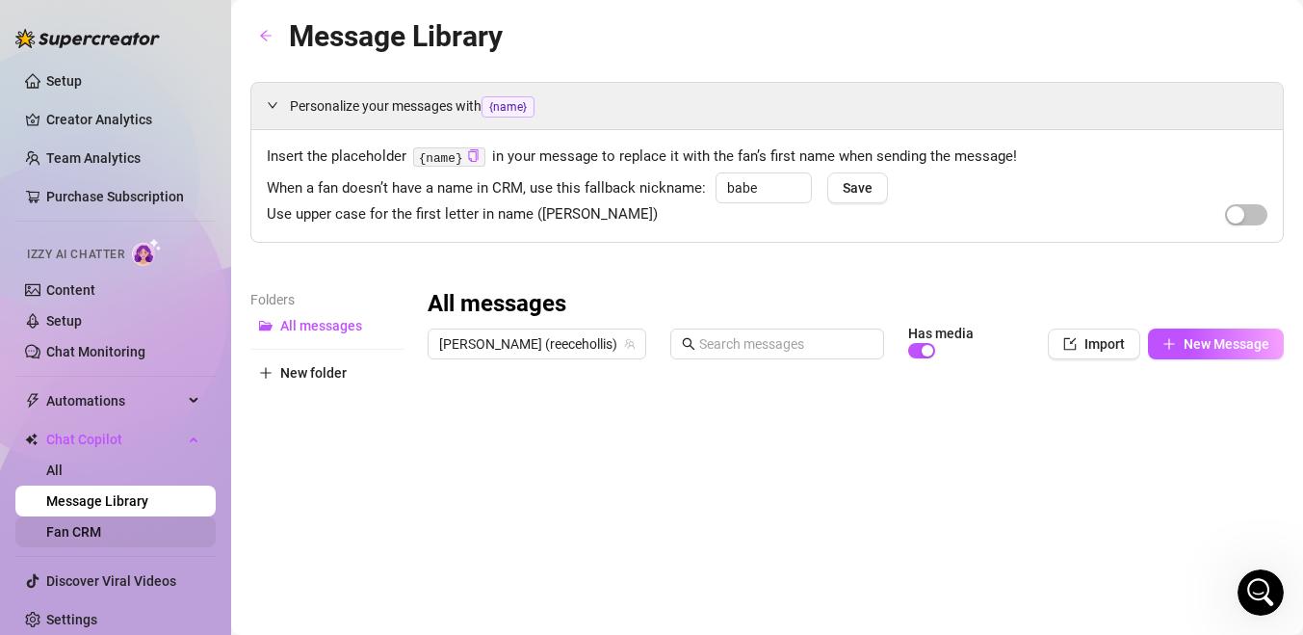
click at [101, 530] on link "Fan CRM" at bounding box center [73, 531] width 55 height 15
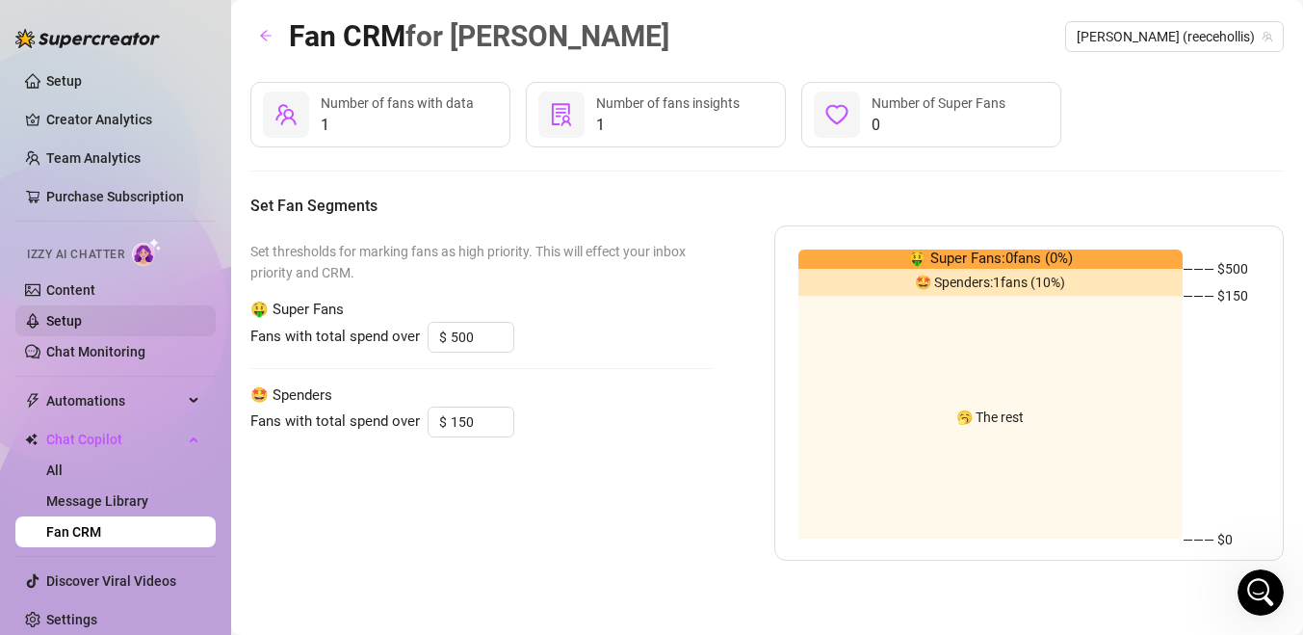
click at [82, 324] on link "Setup" at bounding box center [64, 320] width 36 height 15
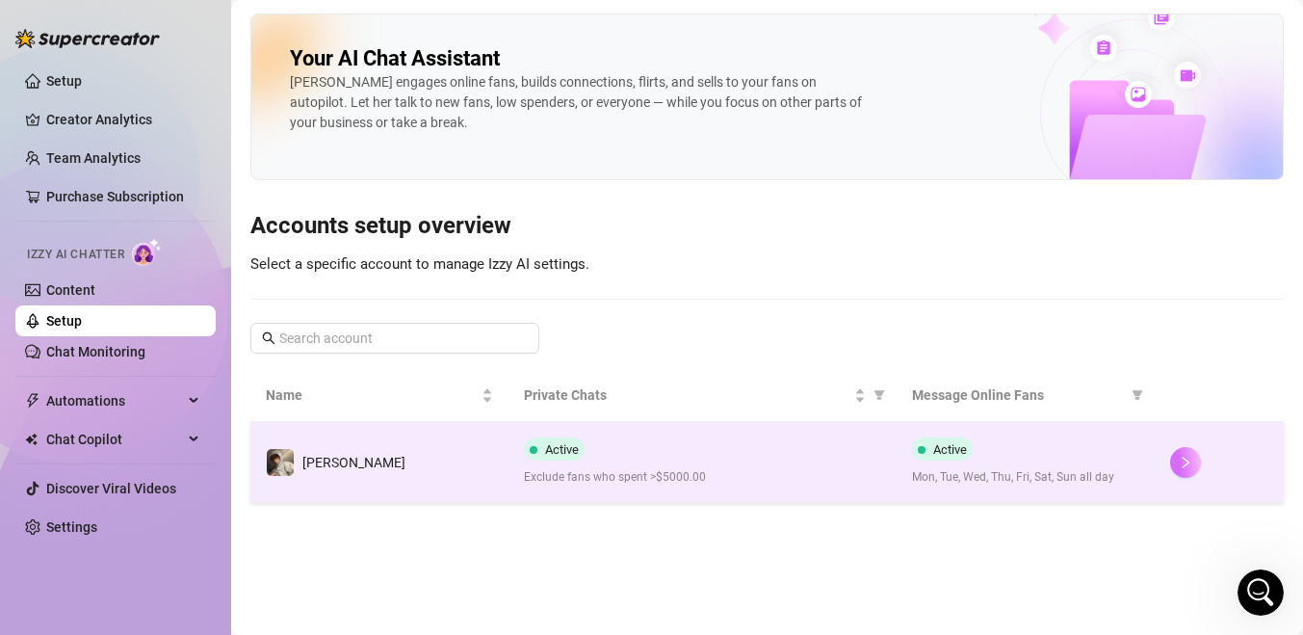
click at [1184, 467] on icon "right" at bounding box center [1185, 462] width 13 height 13
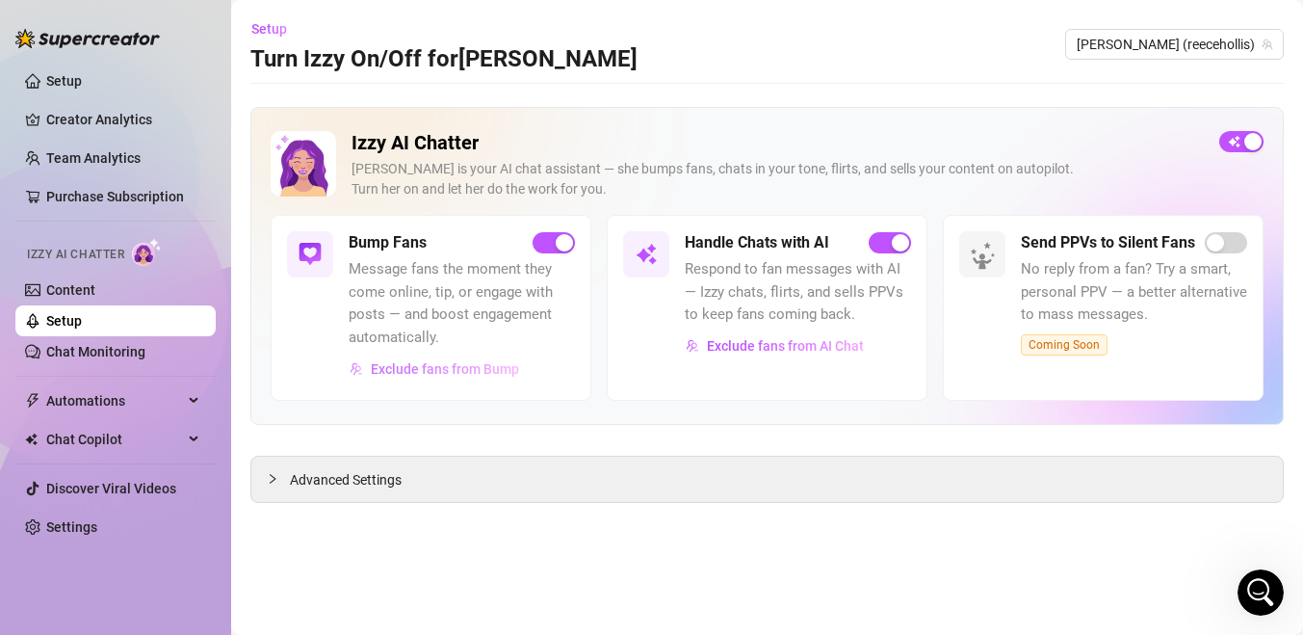
click at [479, 376] on span "Exclude fans from Bump" at bounding box center [445, 368] width 148 height 15
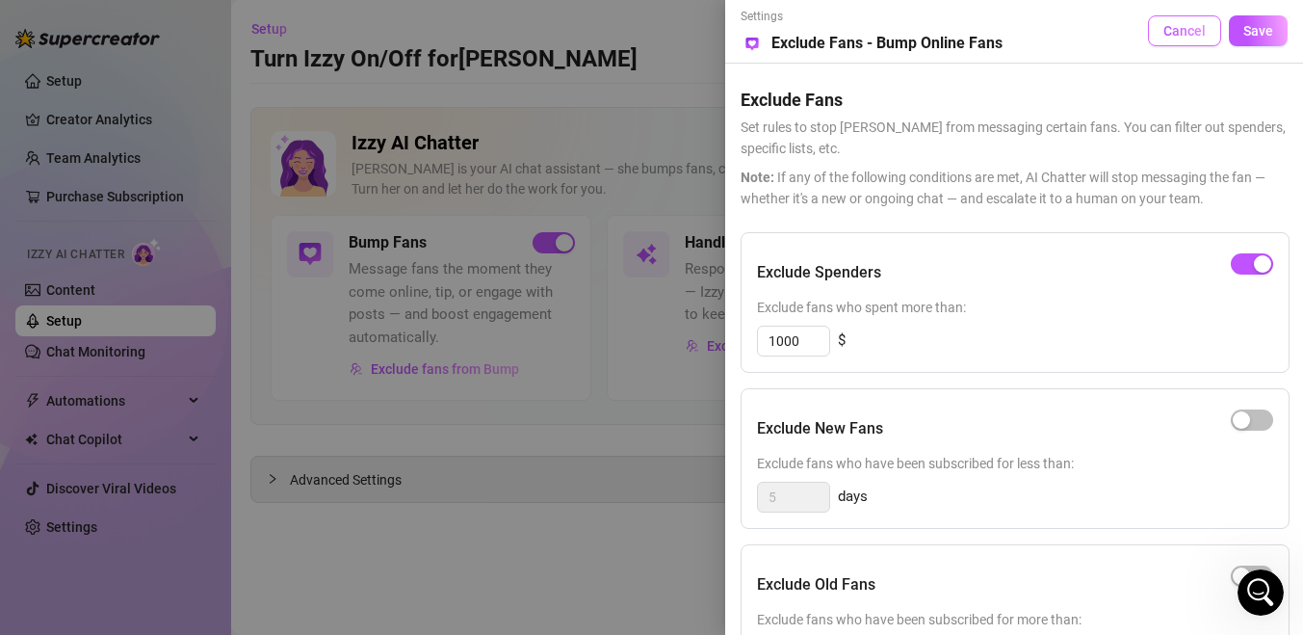
click at [1174, 39] on span "Cancel" at bounding box center [1185, 30] width 42 height 15
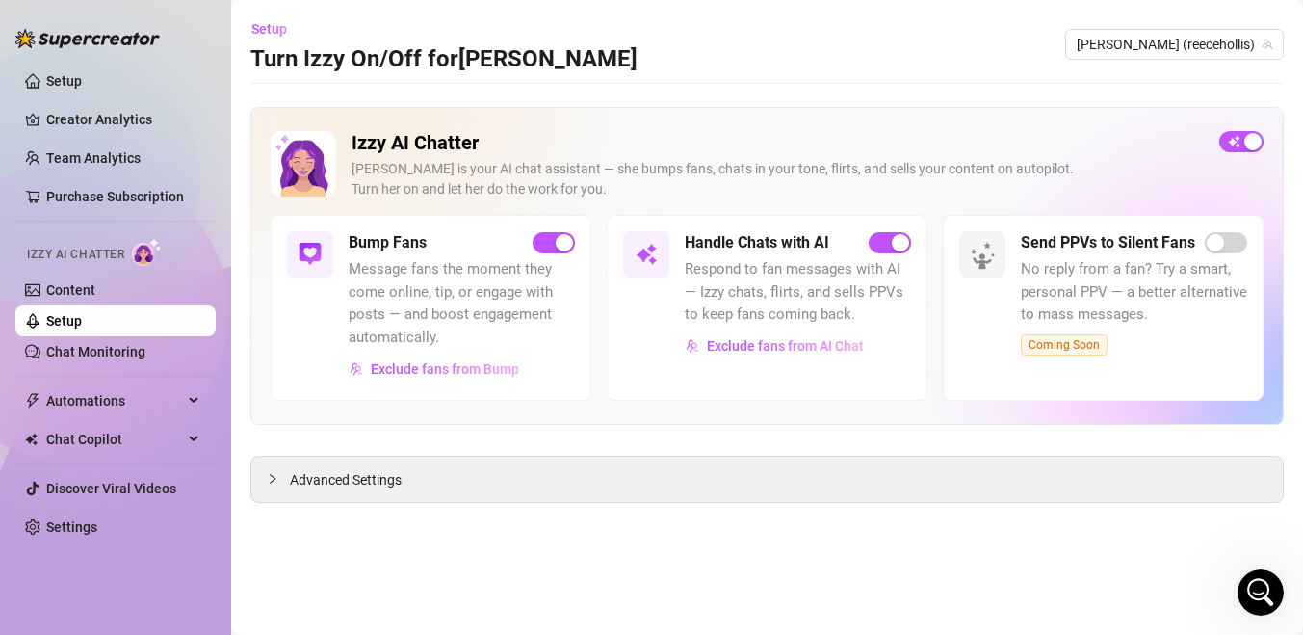
click at [383, 246] on h5 "Bump Fans" at bounding box center [388, 242] width 78 height 23
click at [431, 373] on span "Exclude fans from Bump" at bounding box center [445, 368] width 148 height 15
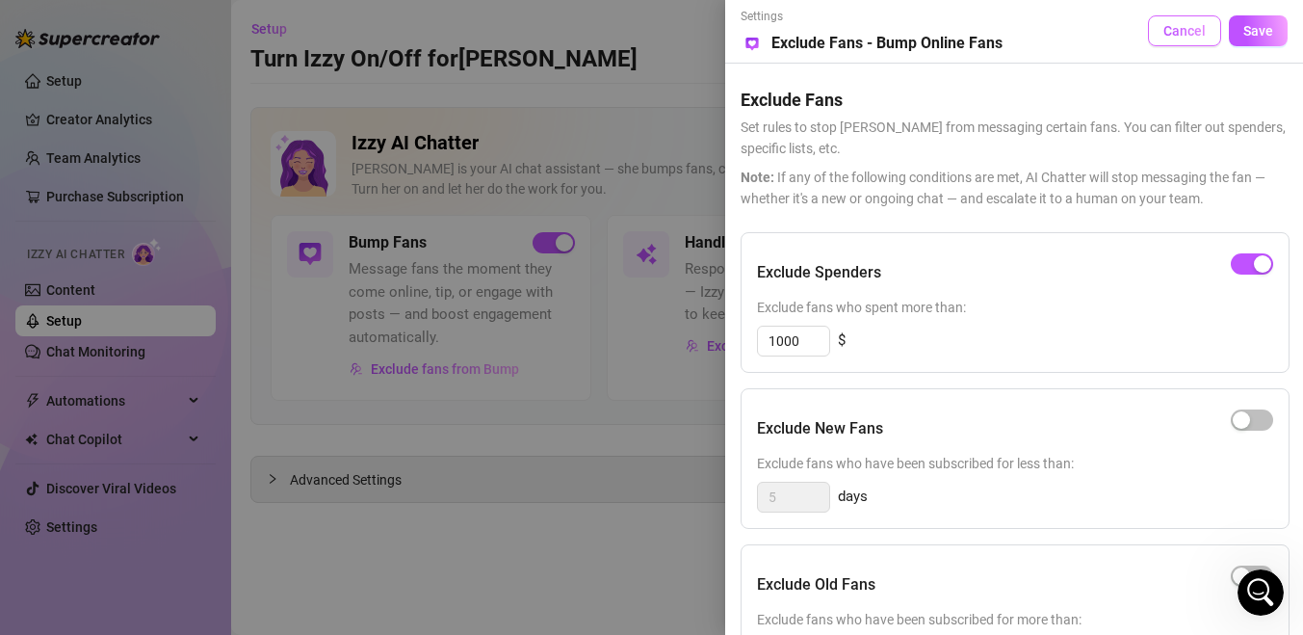
click at [1174, 39] on button "Cancel" at bounding box center [1184, 30] width 73 height 31
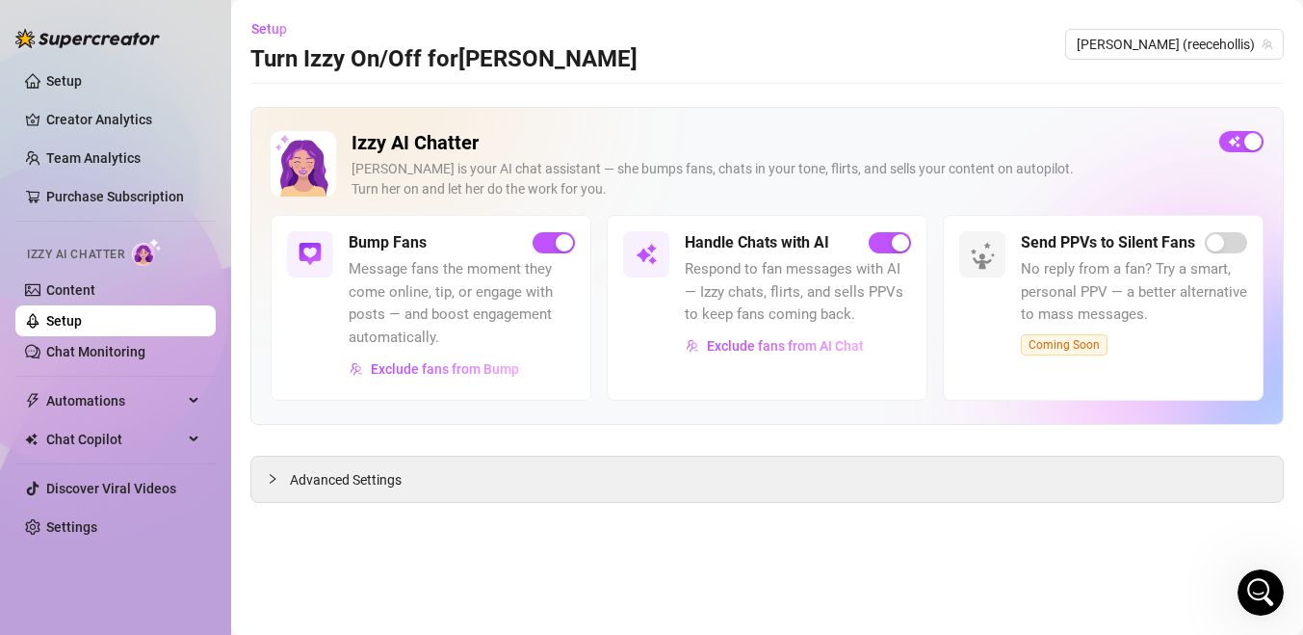
click at [406, 250] on h5 "Bump Fans" at bounding box center [388, 242] width 78 height 23
click at [351, 480] on span "Advanced Settings" at bounding box center [346, 479] width 112 height 21
